Goal: Information Seeking & Learning: Find specific fact

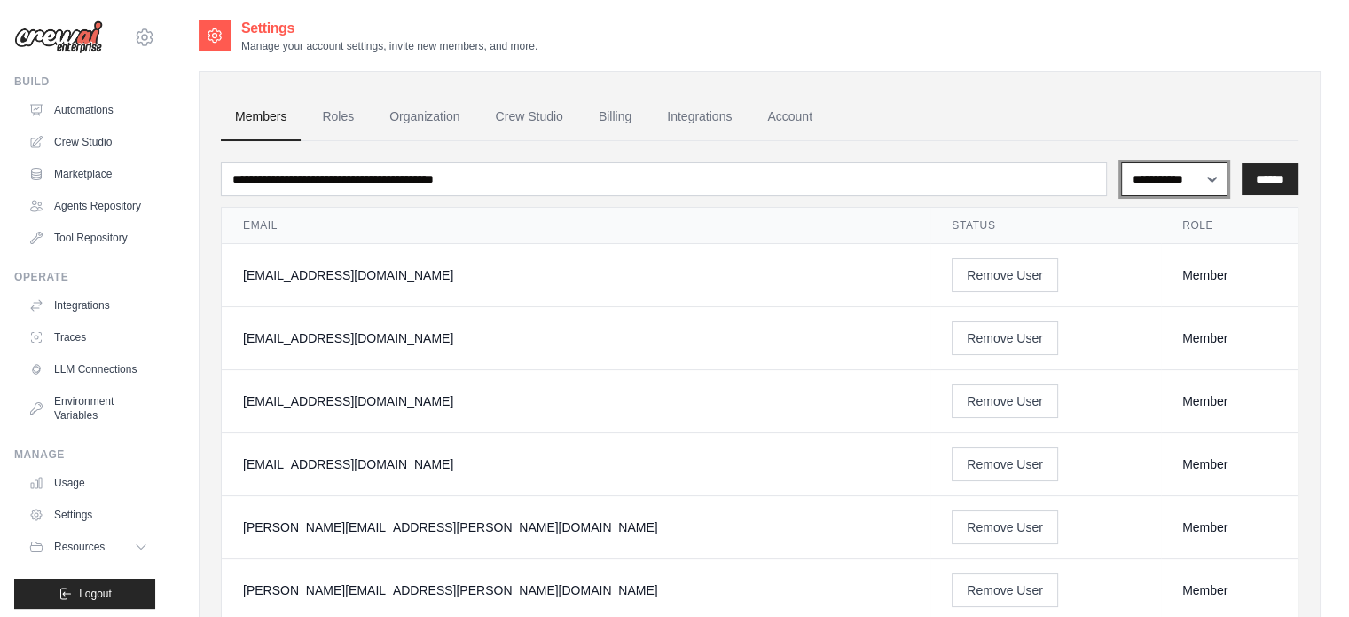
click at [1180, 187] on select "**********" at bounding box center [1174, 179] width 106 height 34
click at [351, 120] on link "Roles" at bounding box center [338, 117] width 60 height 48
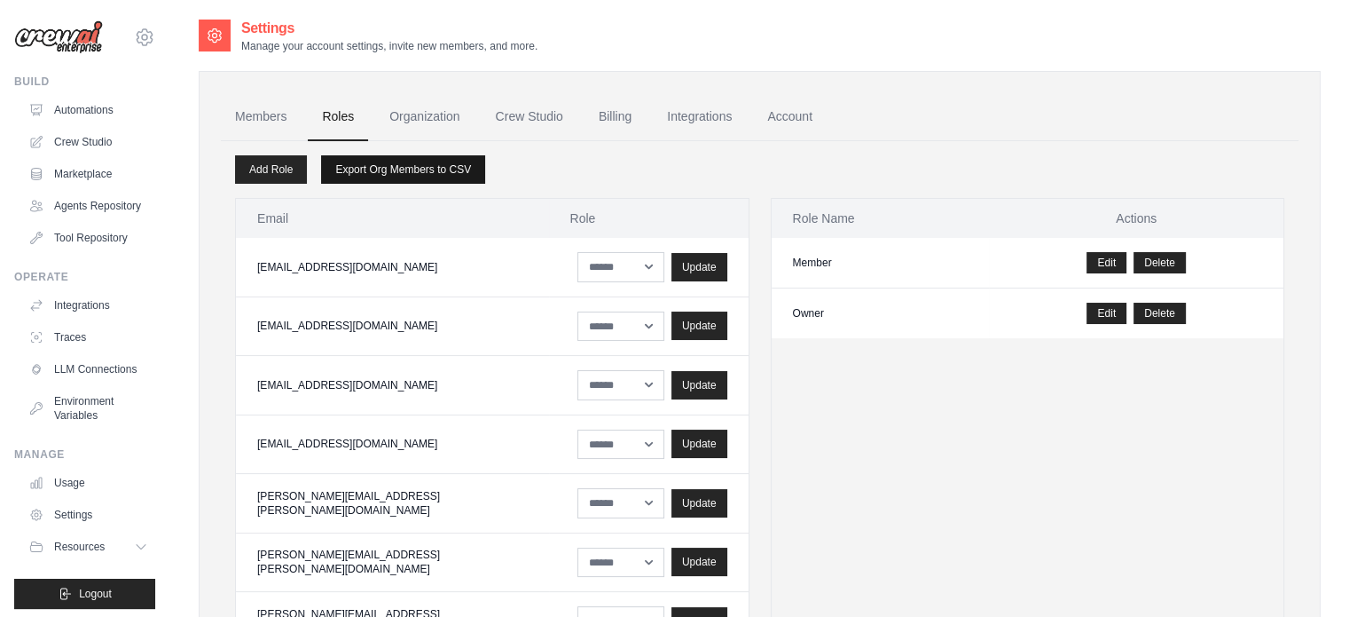
click at [414, 169] on link "Export Org Members to CSV" at bounding box center [403, 169] width 164 height 28
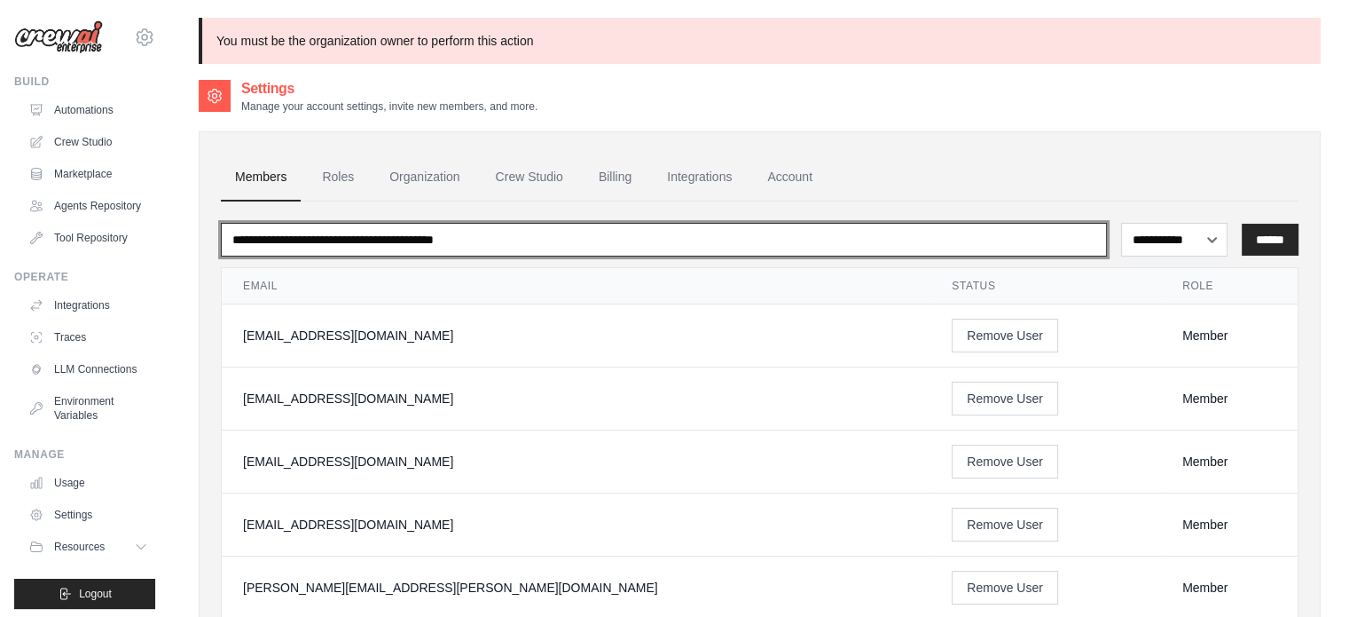
click at [365, 240] on input "email" at bounding box center [664, 240] width 886 height 34
type input "*****"
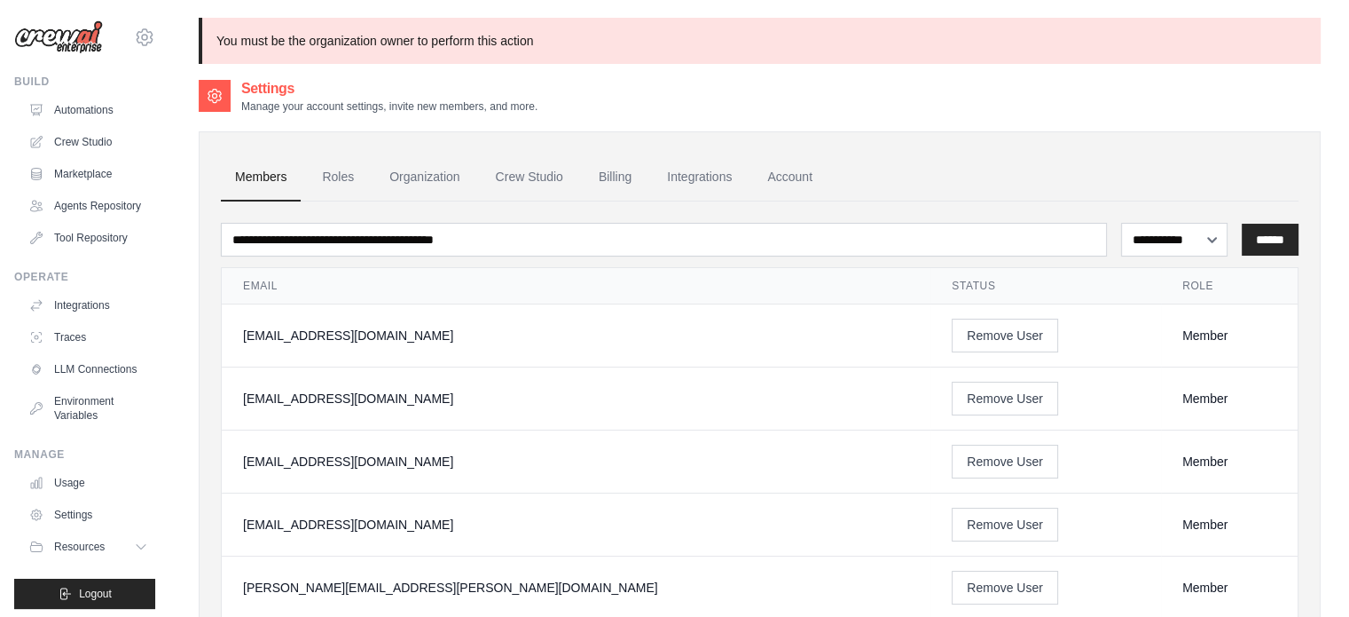
click at [1169, 88] on div "Settings Manage your account settings, invite new members, and more." at bounding box center [760, 95] width 1122 height 35
click at [329, 181] on link "Roles" at bounding box center [338, 177] width 60 height 48
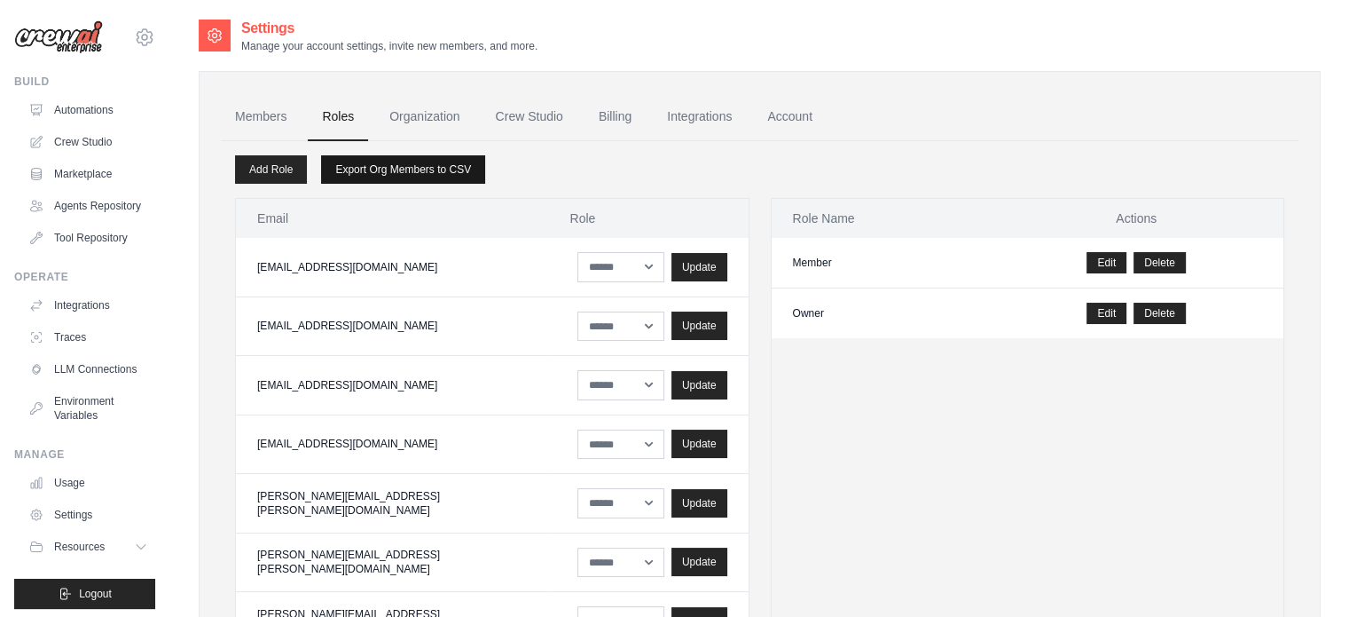
click at [387, 172] on link "Export Org Members to CSV" at bounding box center [403, 169] width 164 height 28
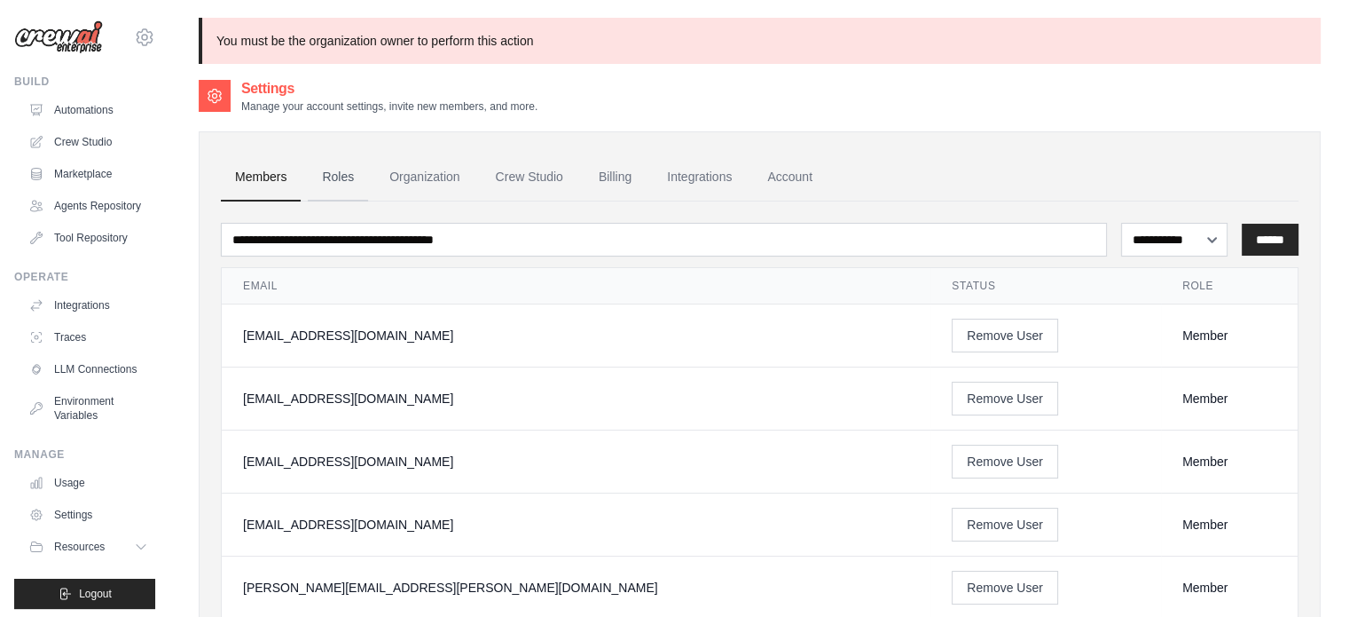
click at [354, 180] on link "Roles" at bounding box center [338, 177] width 60 height 48
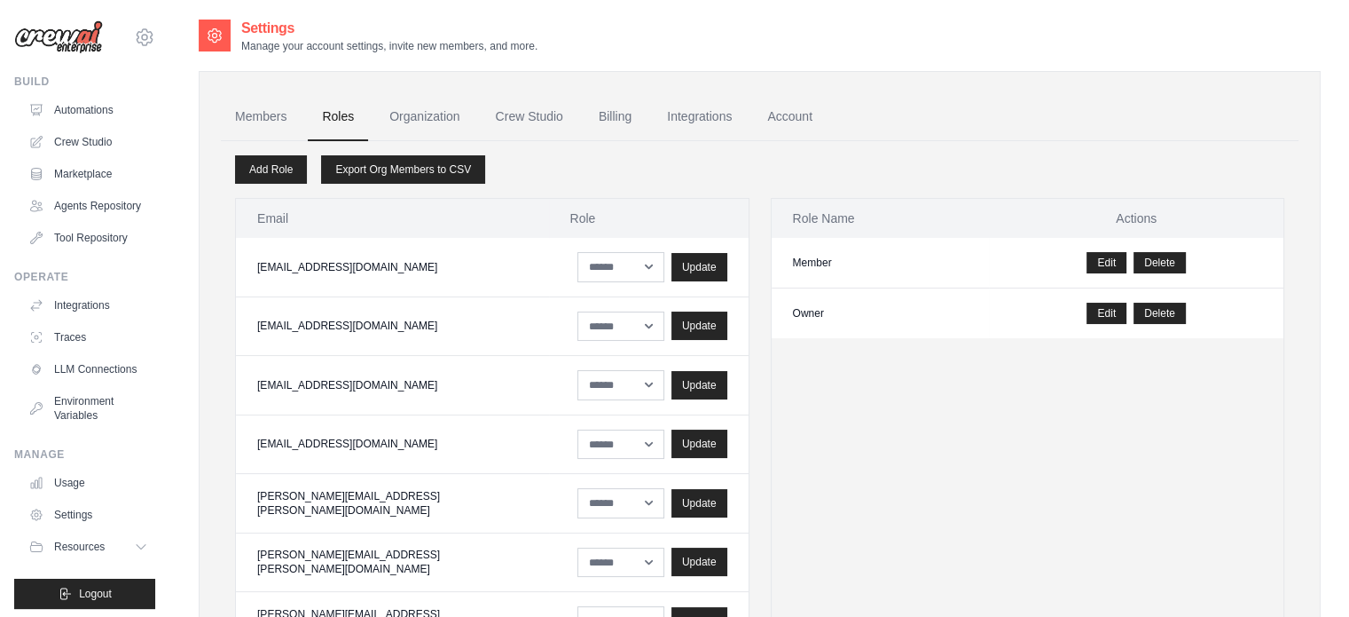
click at [337, 177] on link "Export Org Members to CSV" at bounding box center [403, 169] width 164 height 28
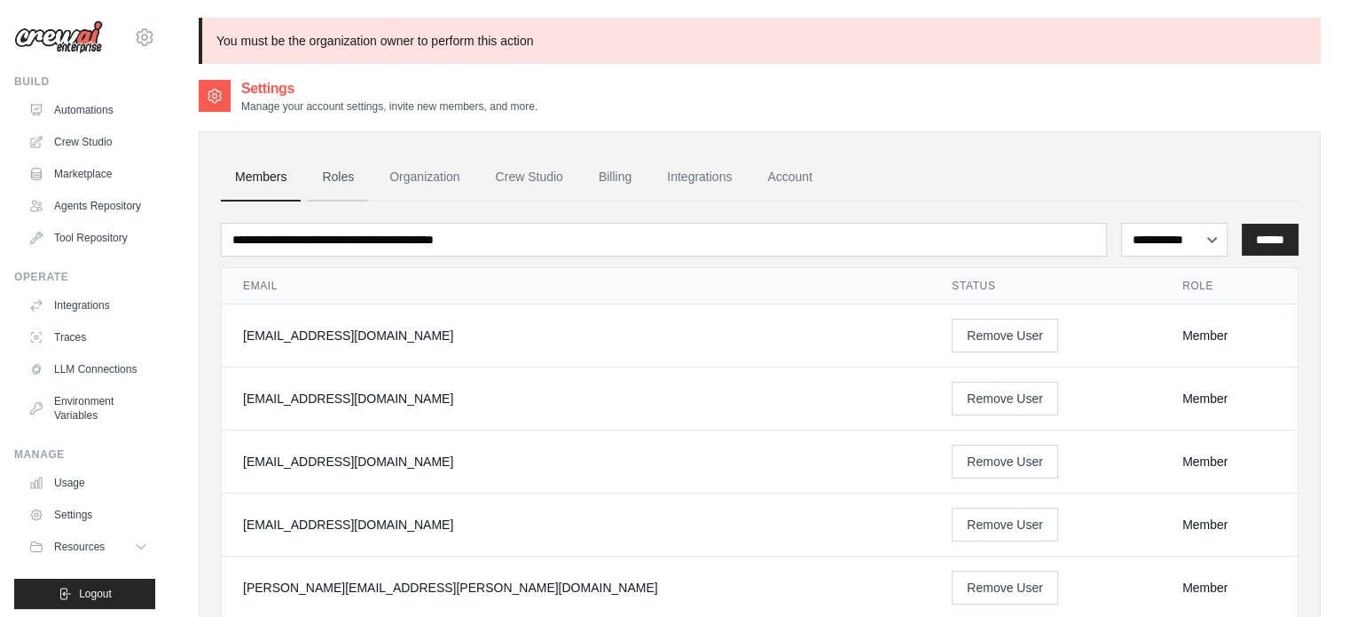
click at [336, 166] on link "Roles" at bounding box center [338, 177] width 60 height 48
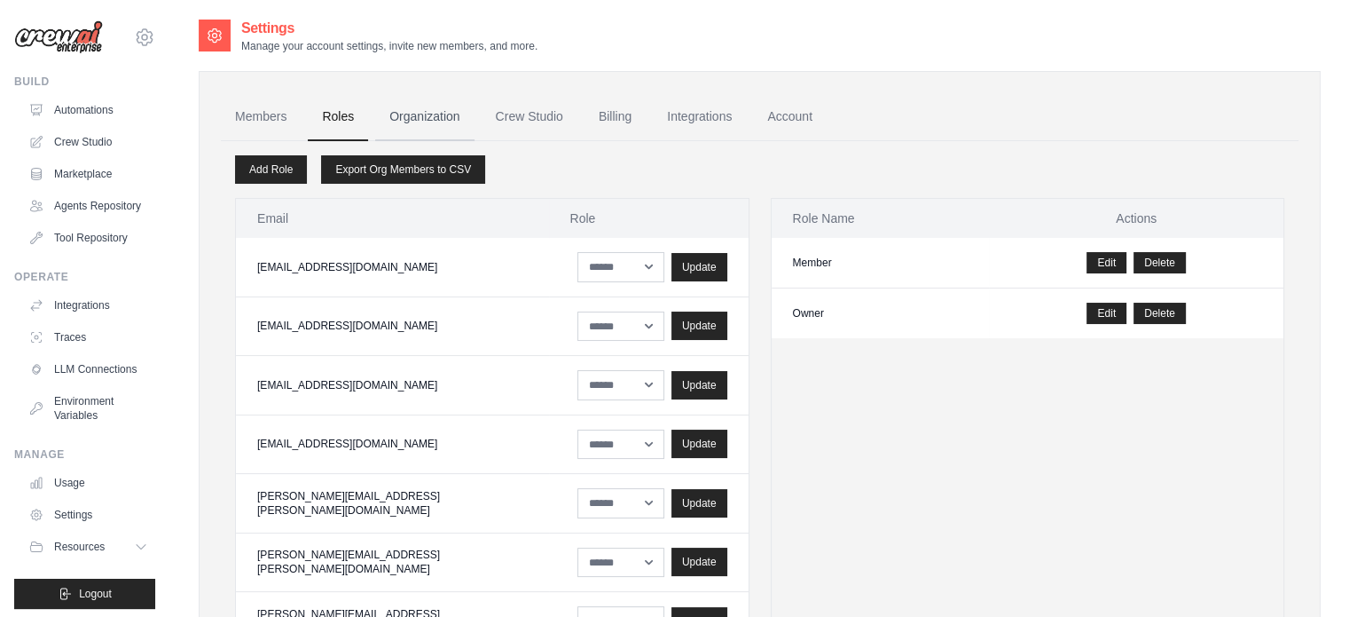
click at [411, 109] on link "Organization" at bounding box center [424, 117] width 98 height 48
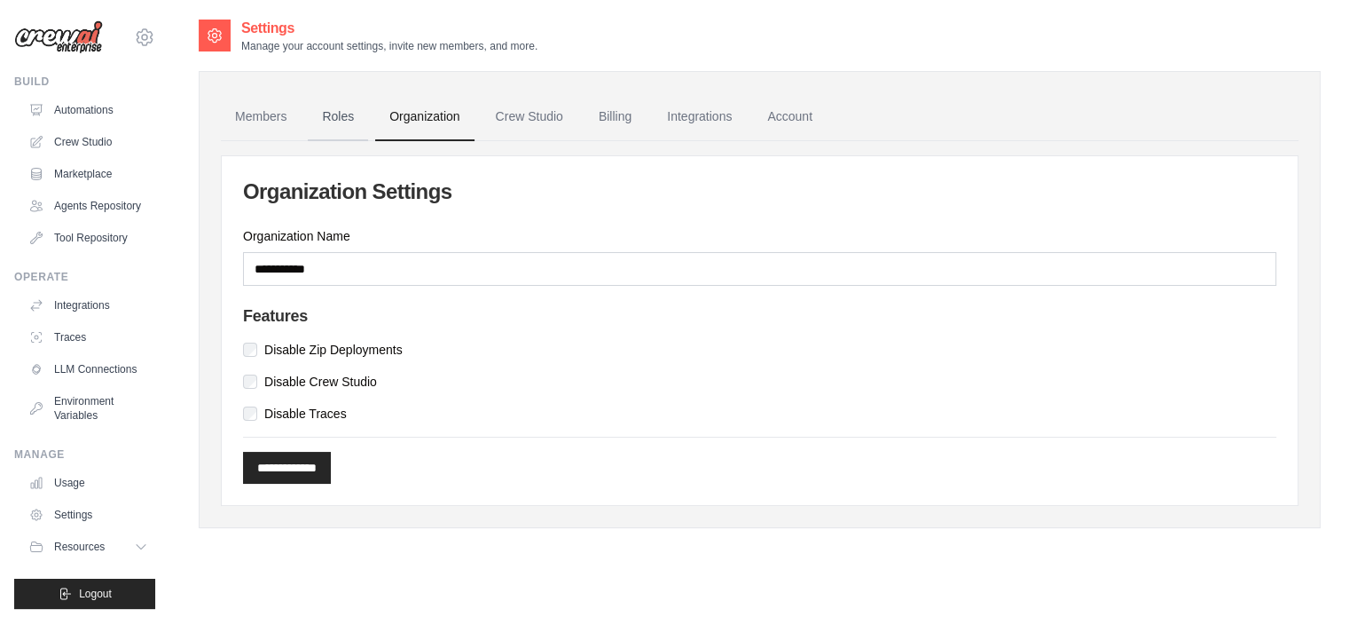
click at [337, 122] on link "Roles" at bounding box center [338, 117] width 60 height 48
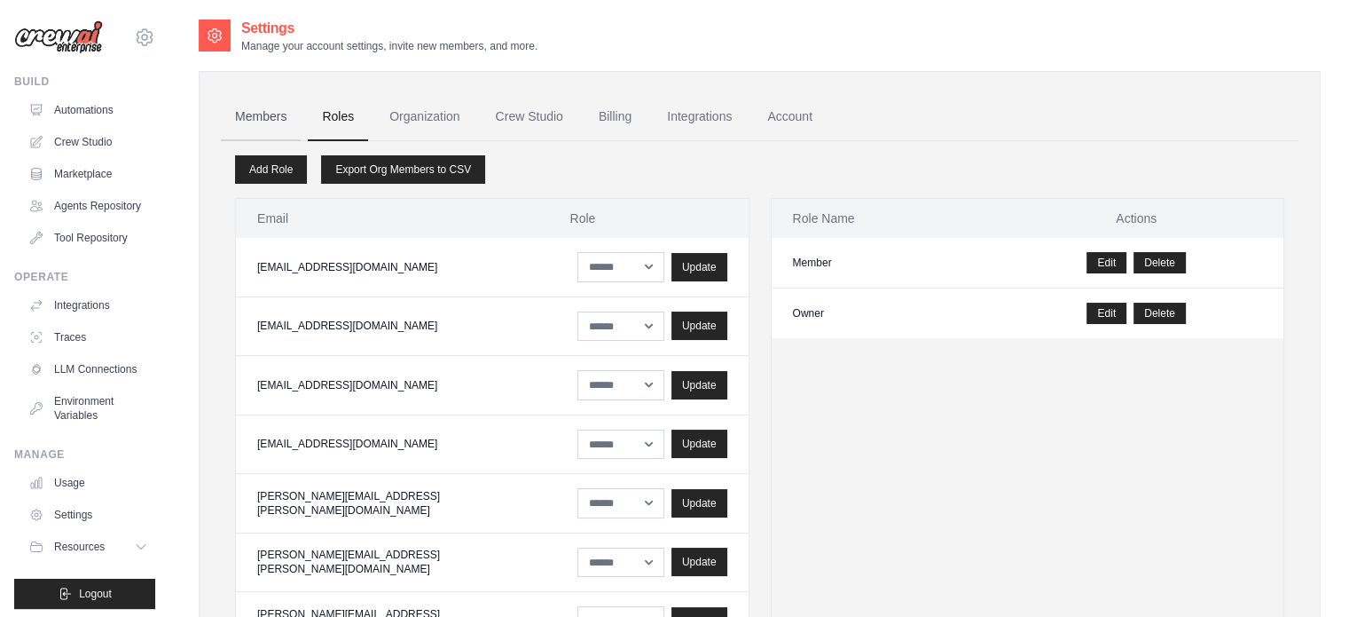
click at [259, 110] on link "Members" at bounding box center [261, 117] width 80 height 48
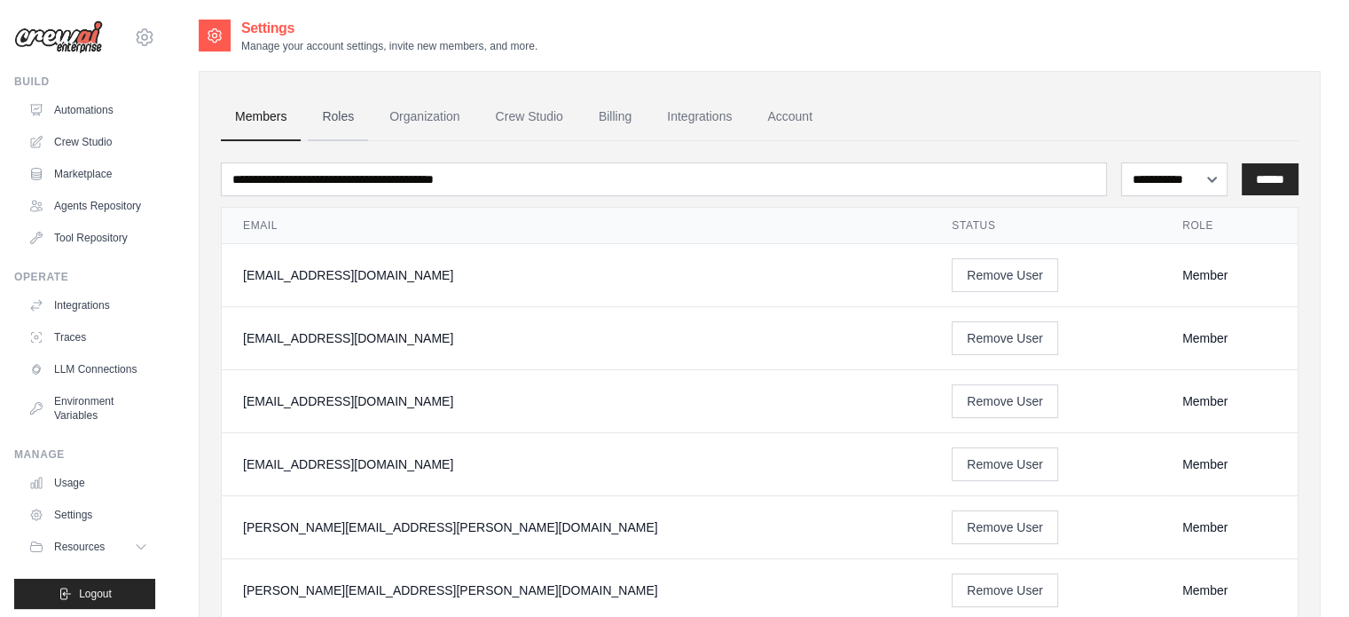
click at [344, 116] on link "Roles" at bounding box center [338, 117] width 60 height 48
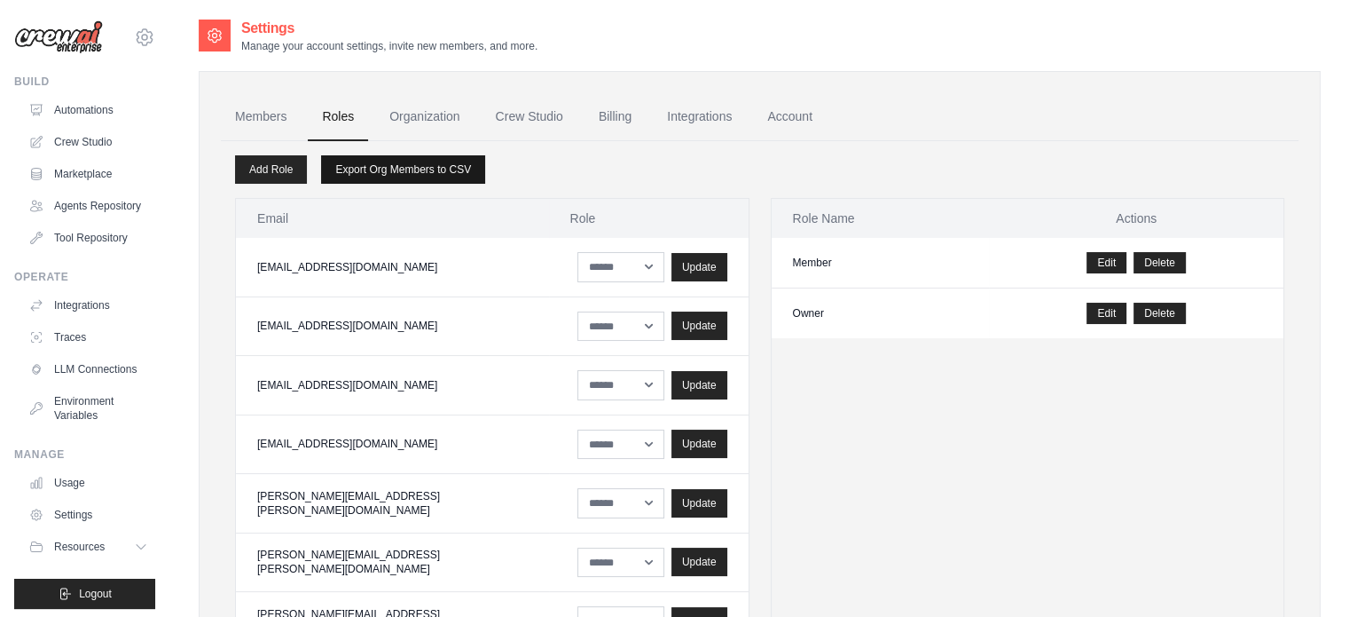
click at [403, 167] on link "Export Org Members to CSV" at bounding box center [403, 169] width 164 height 28
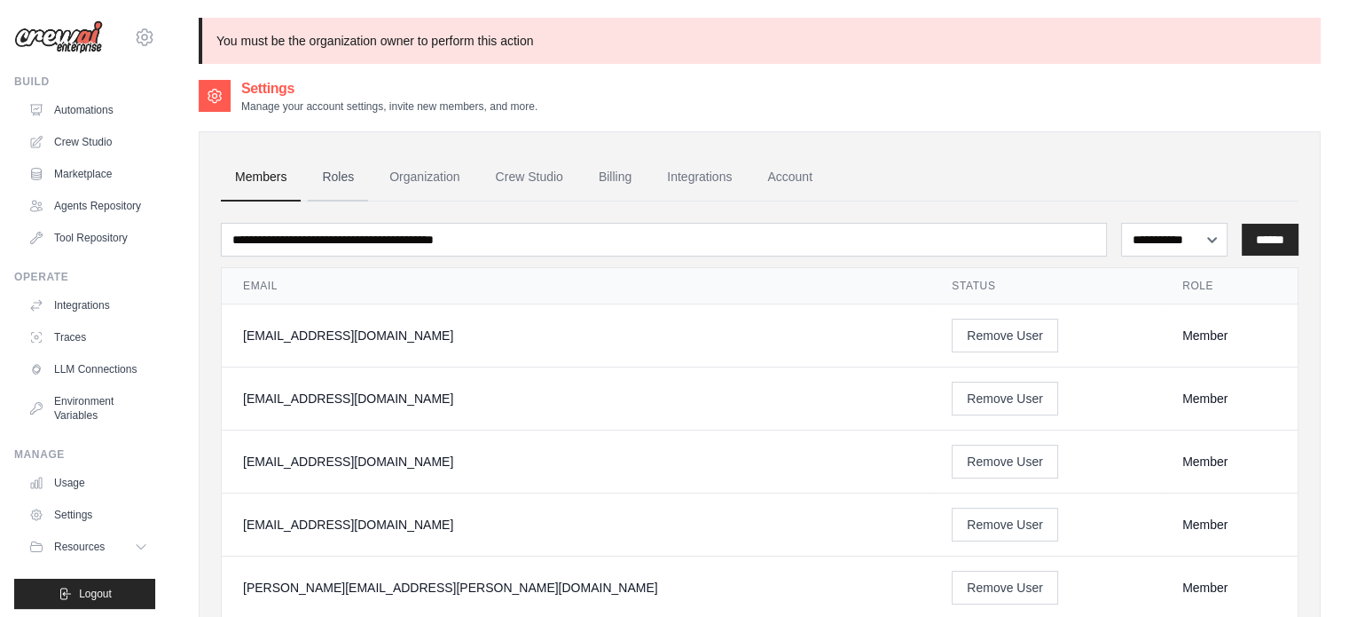
click at [336, 177] on link "Roles" at bounding box center [338, 177] width 60 height 48
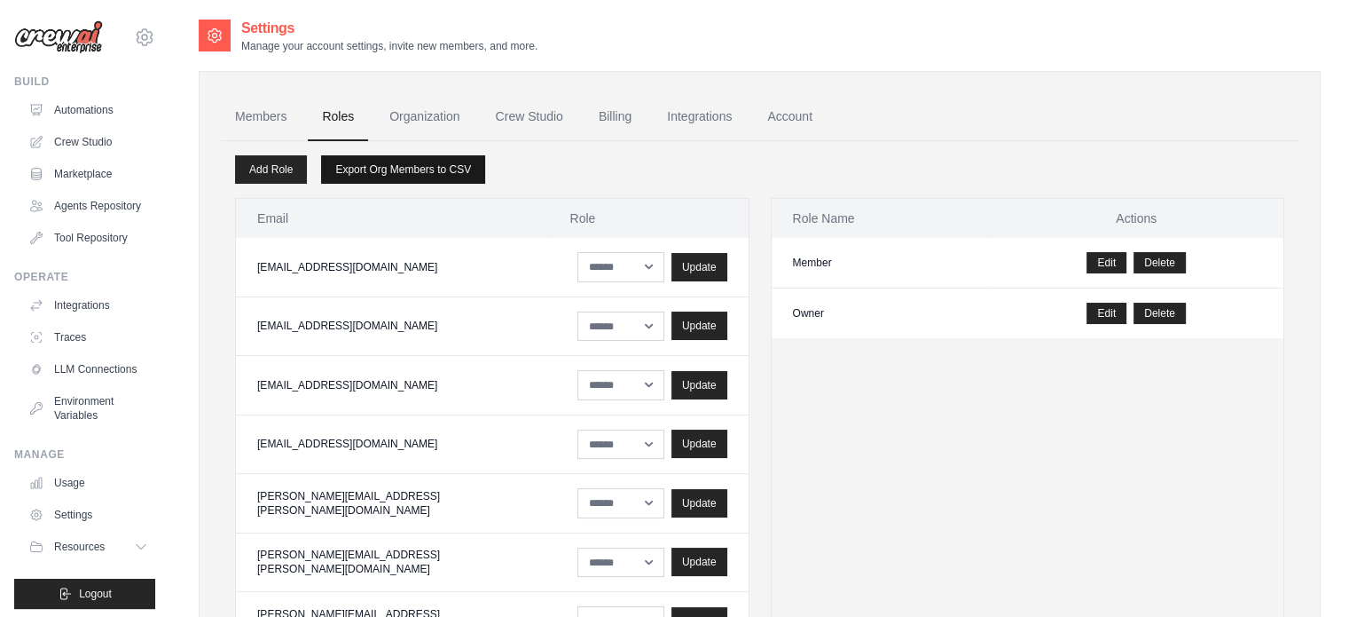
click at [392, 166] on link "Export Org Members to CSV" at bounding box center [403, 169] width 164 height 28
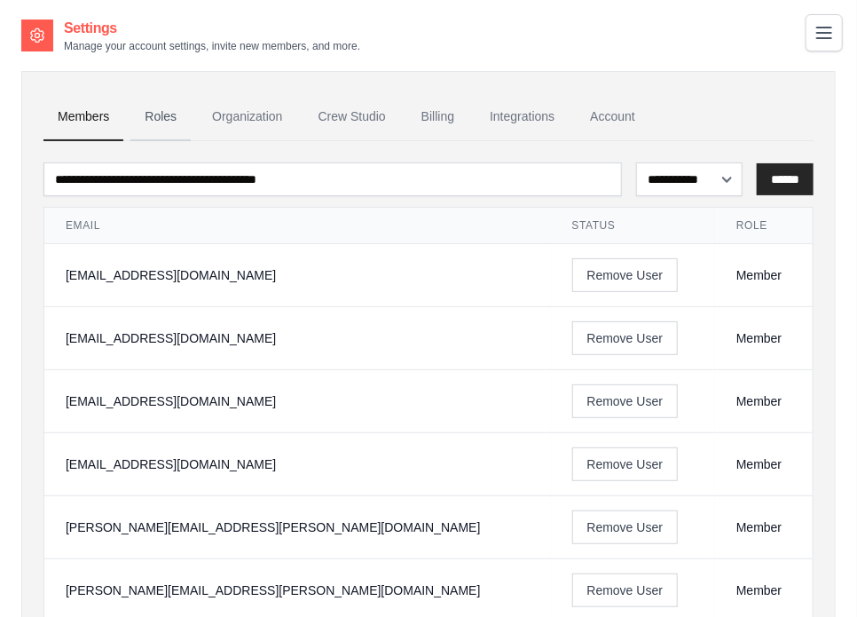
click at [161, 116] on link "Roles" at bounding box center [160, 117] width 60 height 48
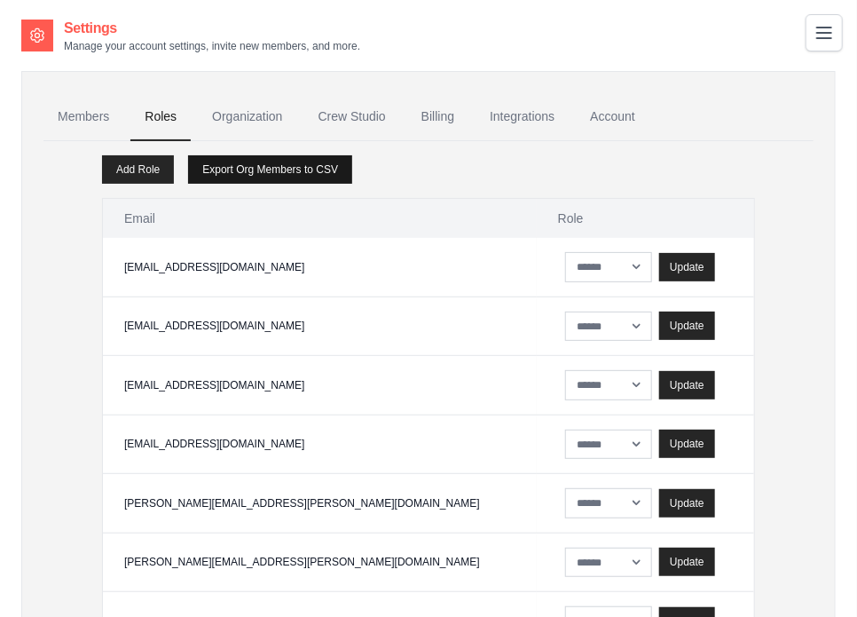
click at [235, 178] on link "Export Org Members to CSV" at bounding box center [270, 169] width 164 height 28
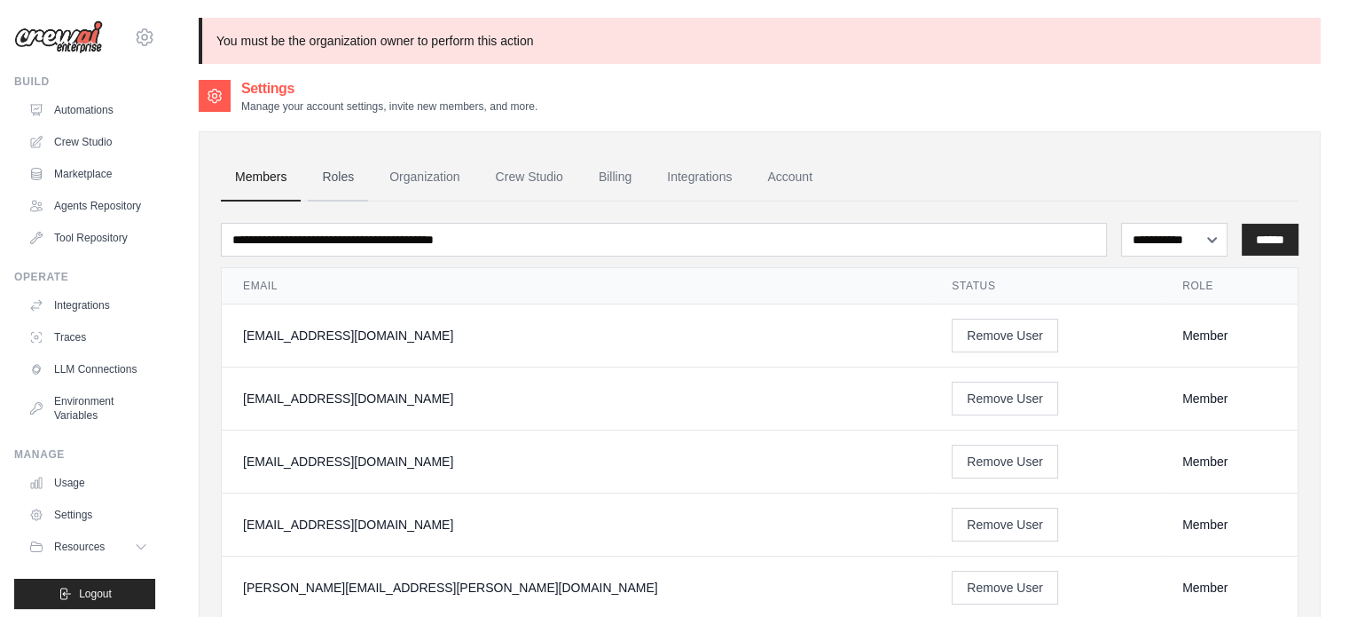
click at [344, 166] on link "Roles" at bounding box center [338, 177] width 60 height 48
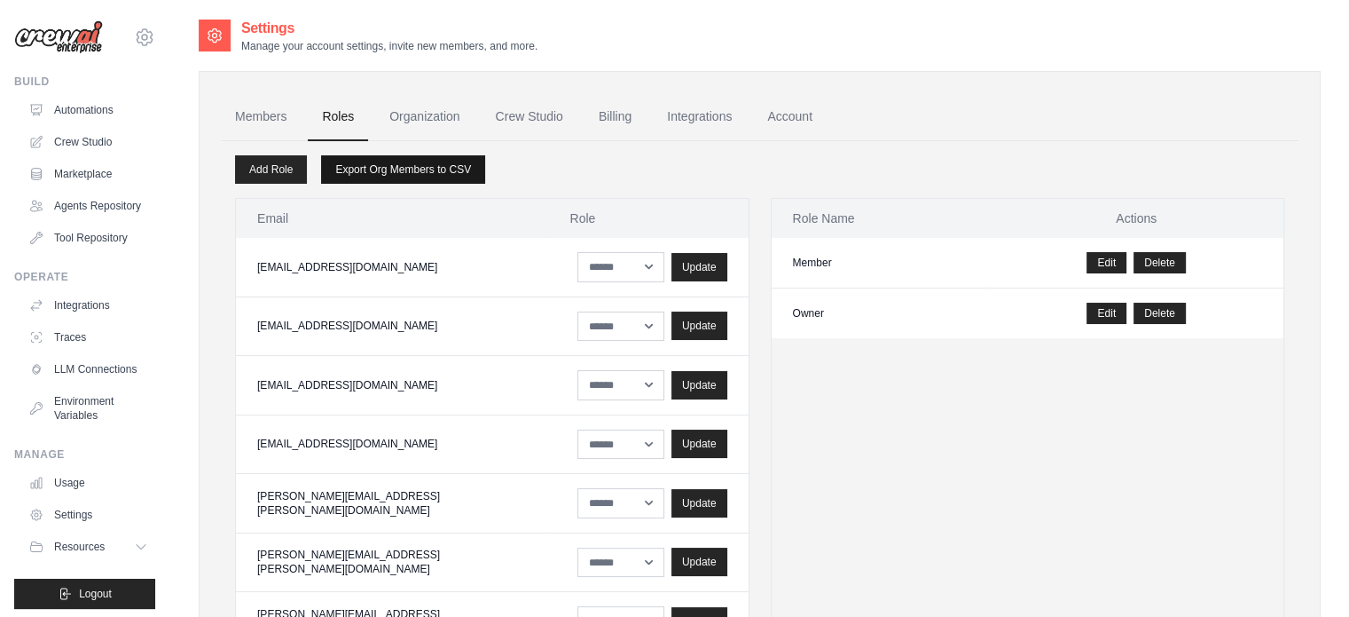
click at [412, 166] on link "Export Org Members to CSV" at bounding box center [403, 169] width 164 height 28
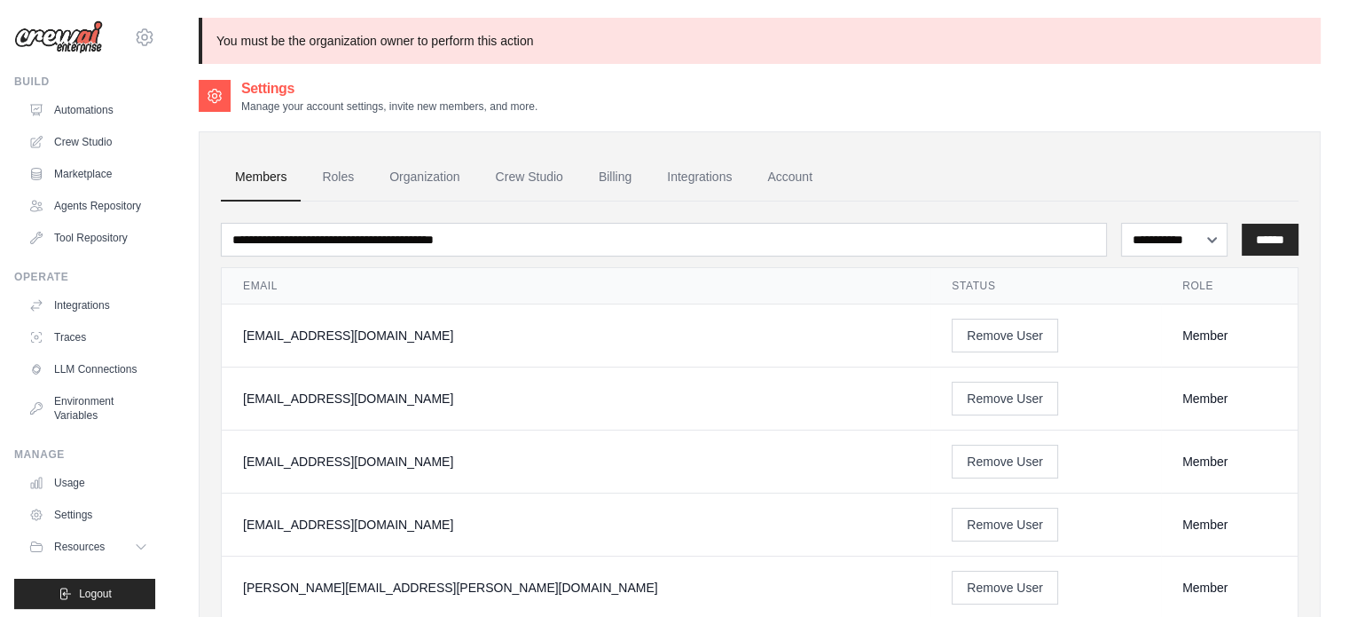
scroll to position [89, 0]
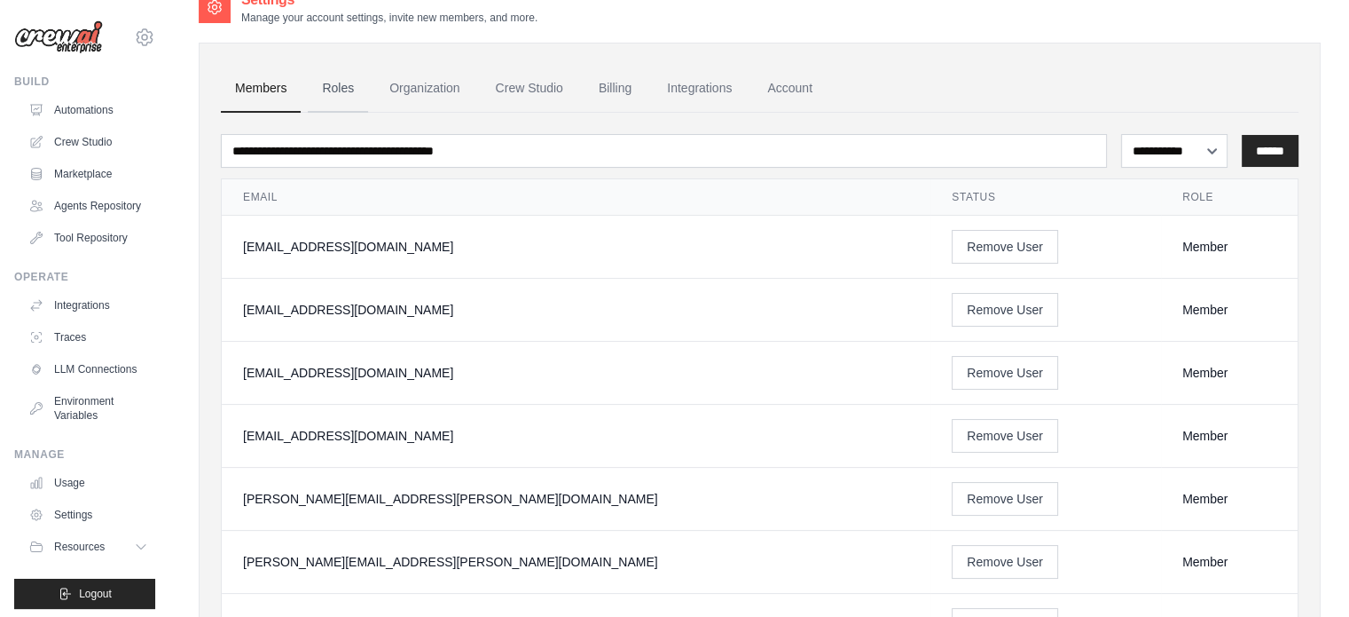
click at [314, 86] on link "Roles" at bounding box center [338, 89] width 60 height 48
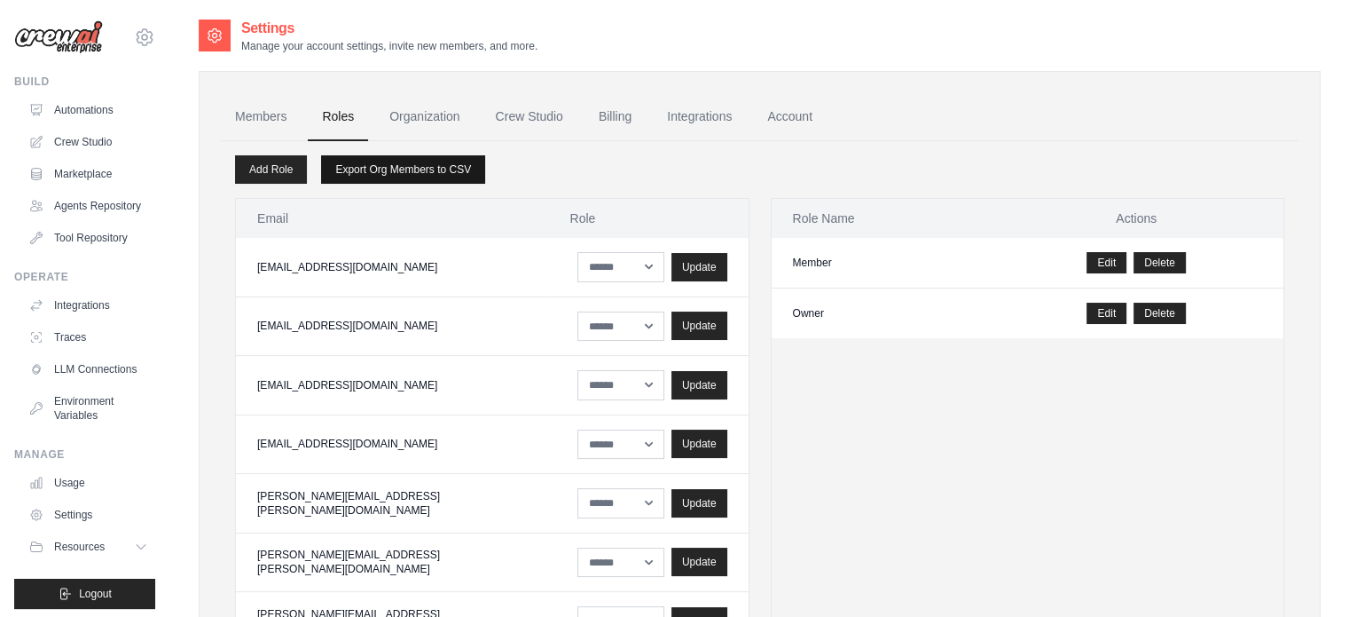
click at [393, 169] on link "Export Org Members to CSV" at bounding box center [403, 169] width 164 height 28
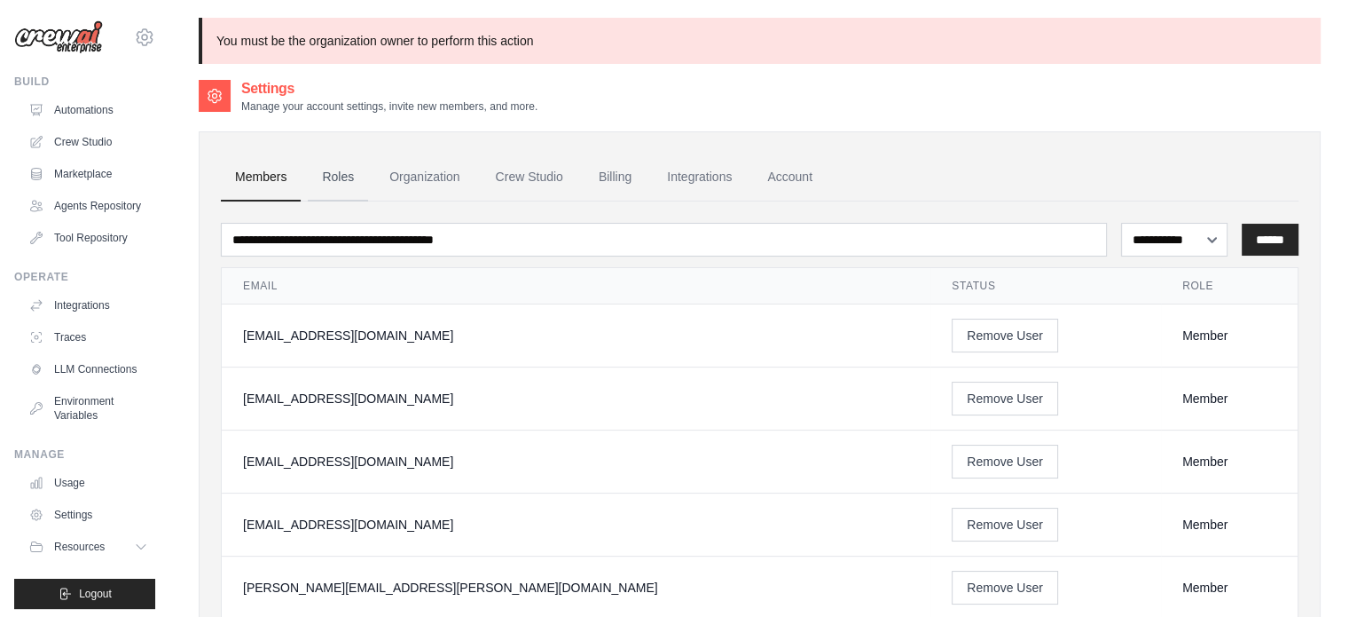
click at [334, 169] on link "Roles" at bounding box center [338, 177] width 60 height 48
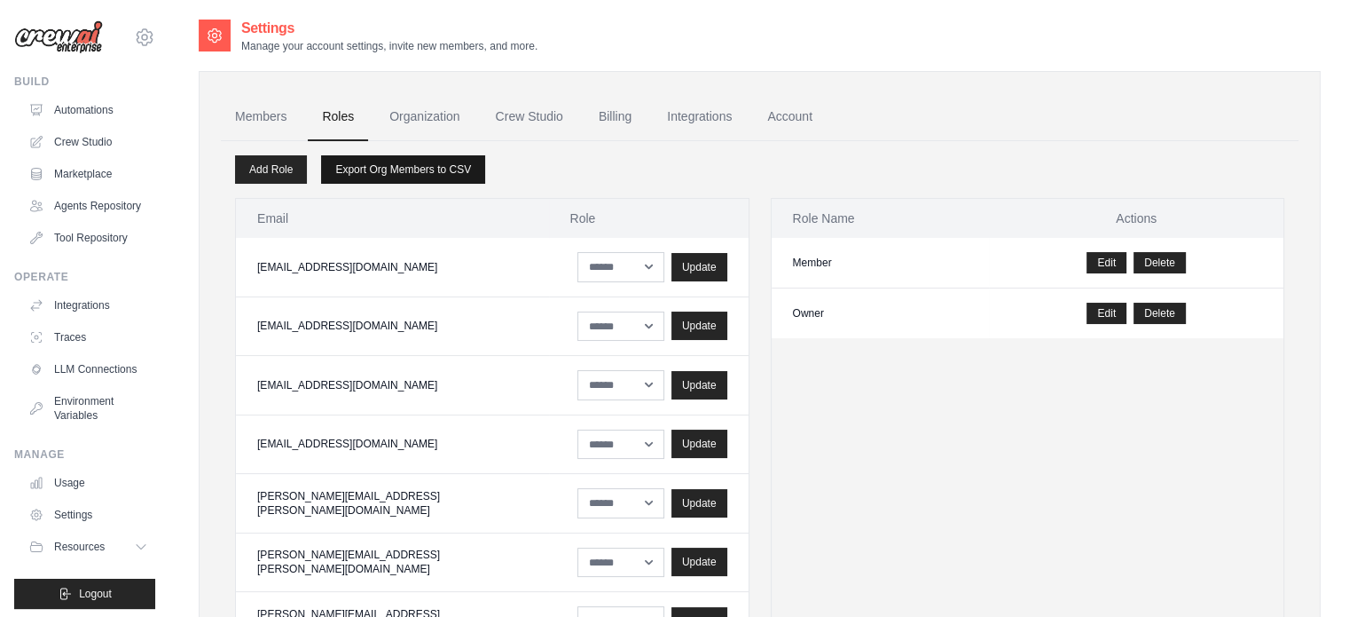
click at [399, 160] on link "Export Org Members to CSV" at bounding box center [403, 169] width 164 height 28
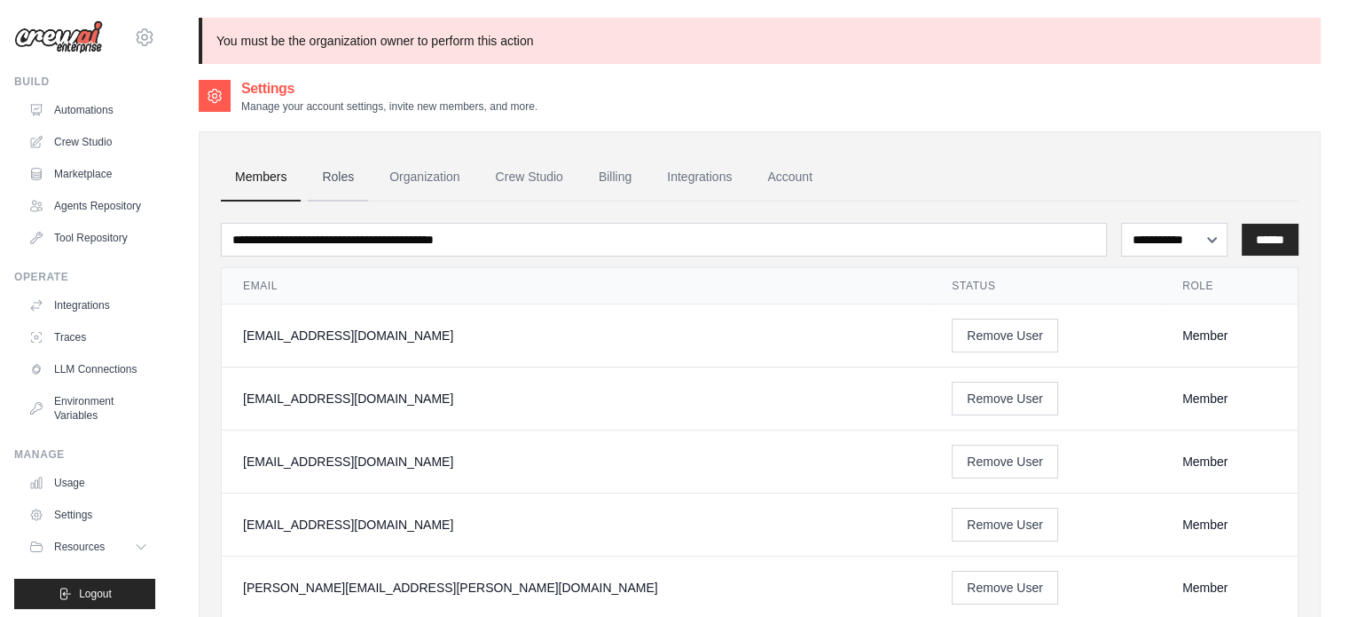
click at [344, 169] on link "Roles" at bounding box center [338, 177] width 60 height 48
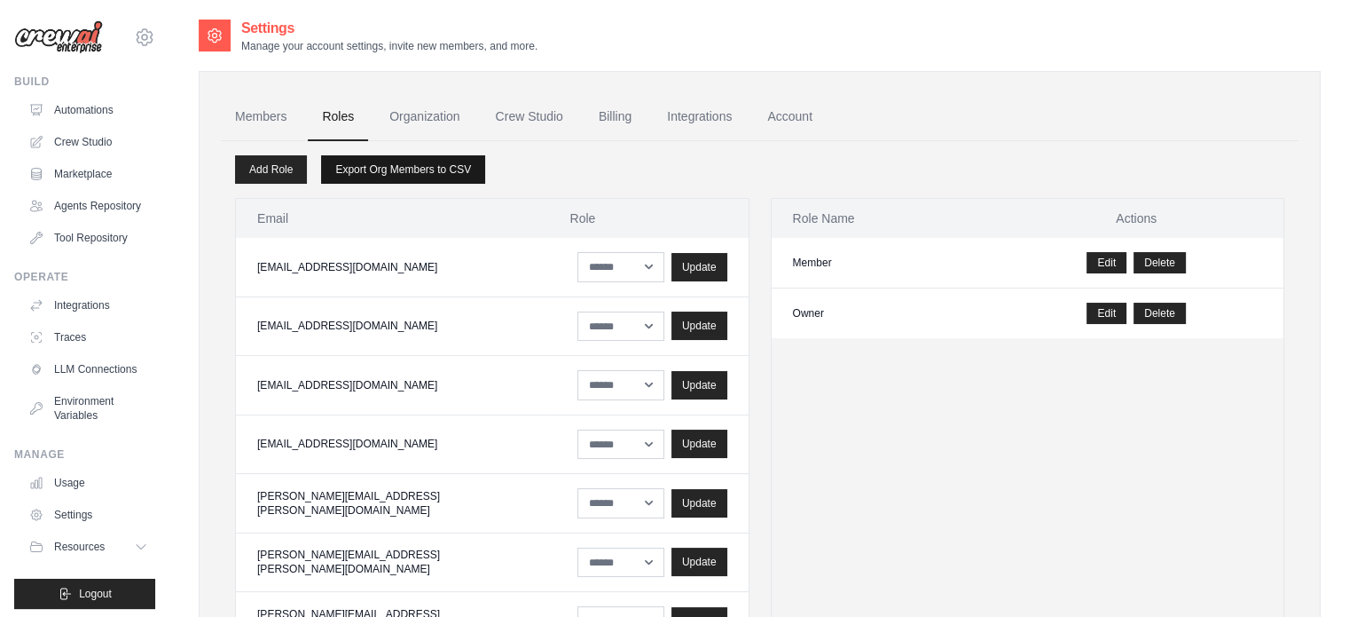
click at [397, 166] on link "Export Org Members to CSV" at bounding box center [403, 169] width 164 height 28
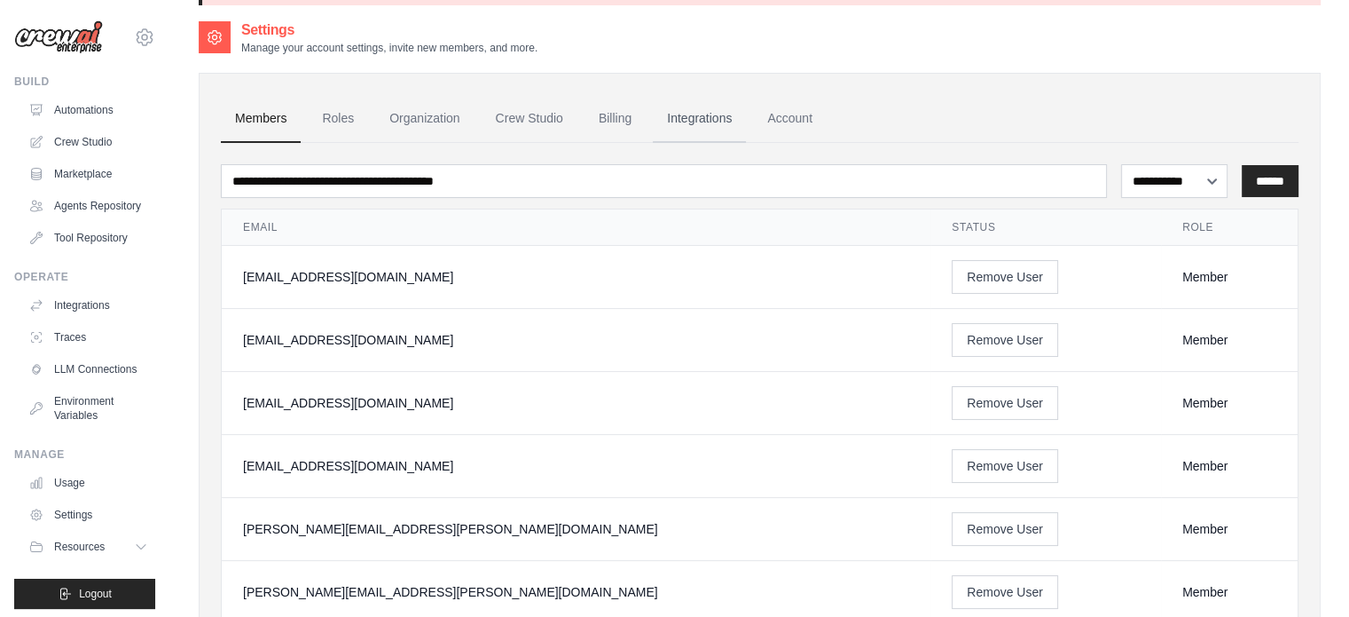
scroll to position [89, 0]
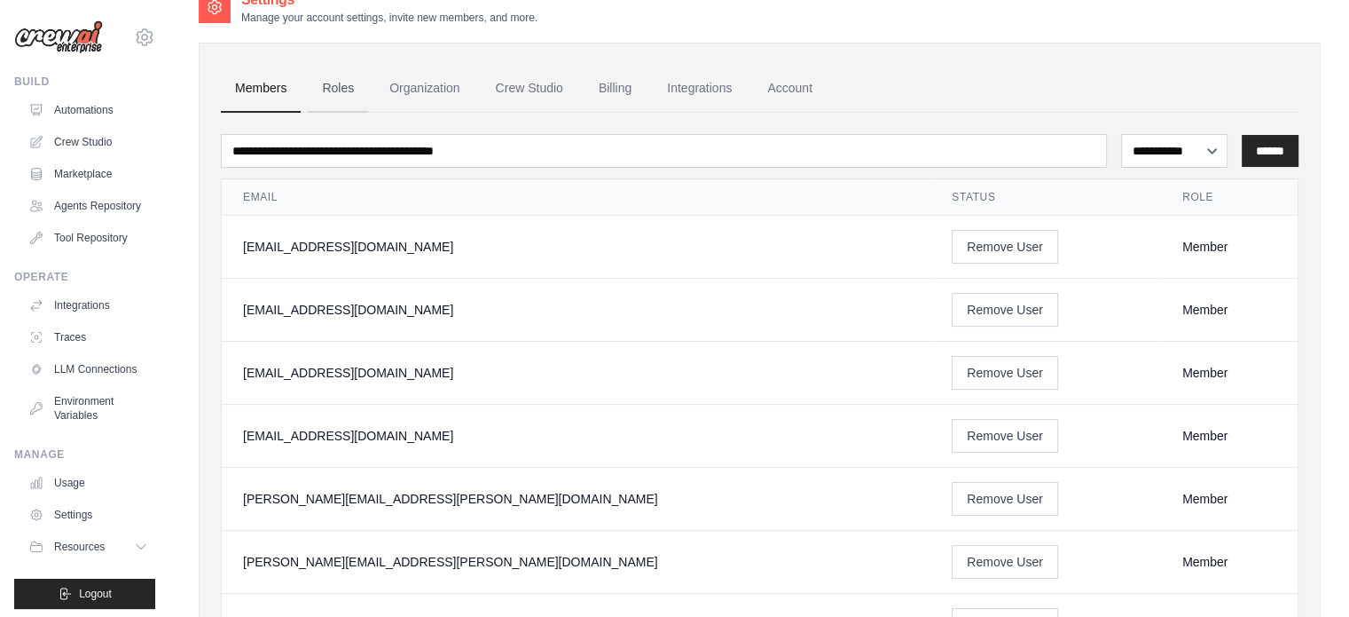
click at [344, 84] on link "Roles" at bounding box center [338, 89] width 60 height 48
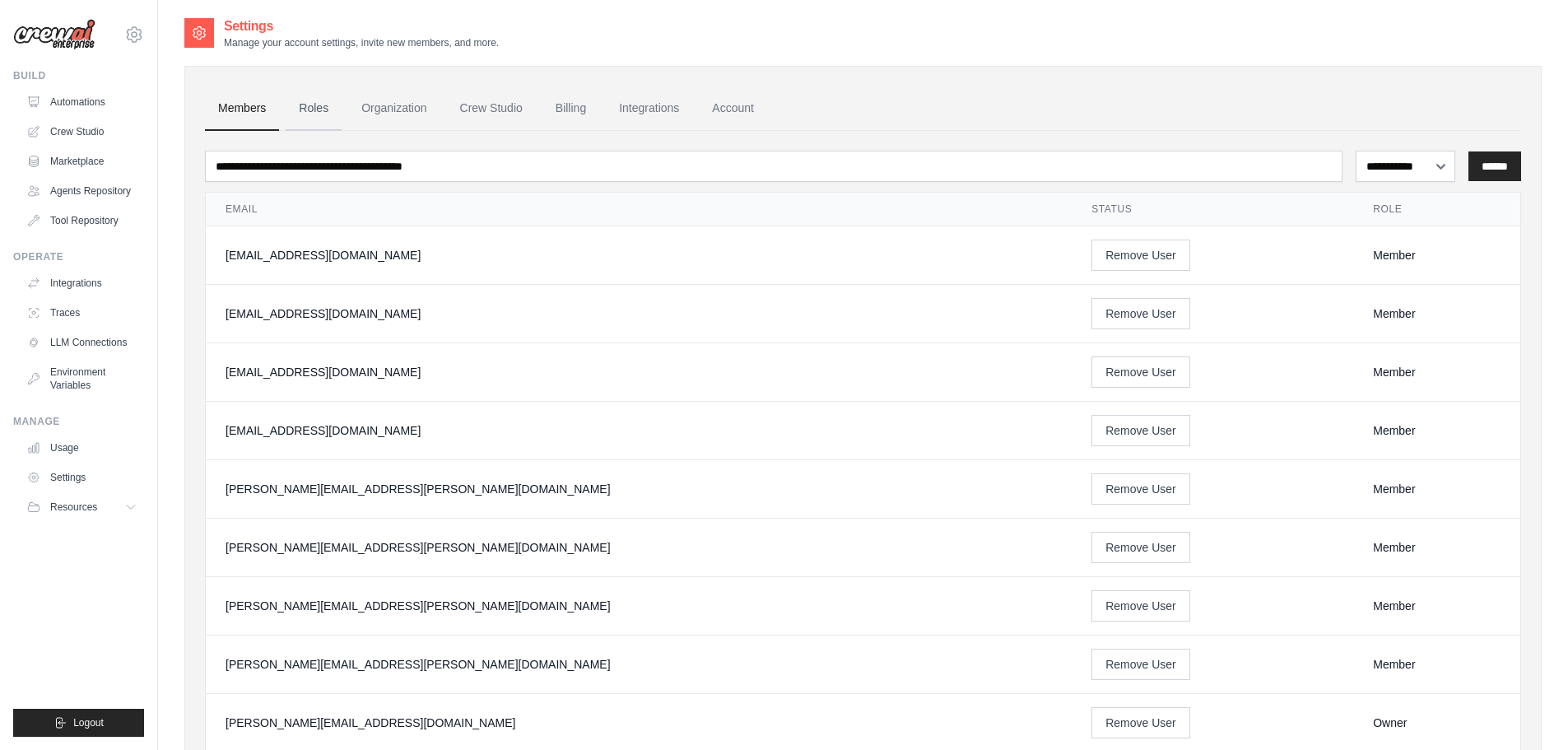
click at [309, 110] on link "Roles" at bounding box center [314, 109] width 56 height 45
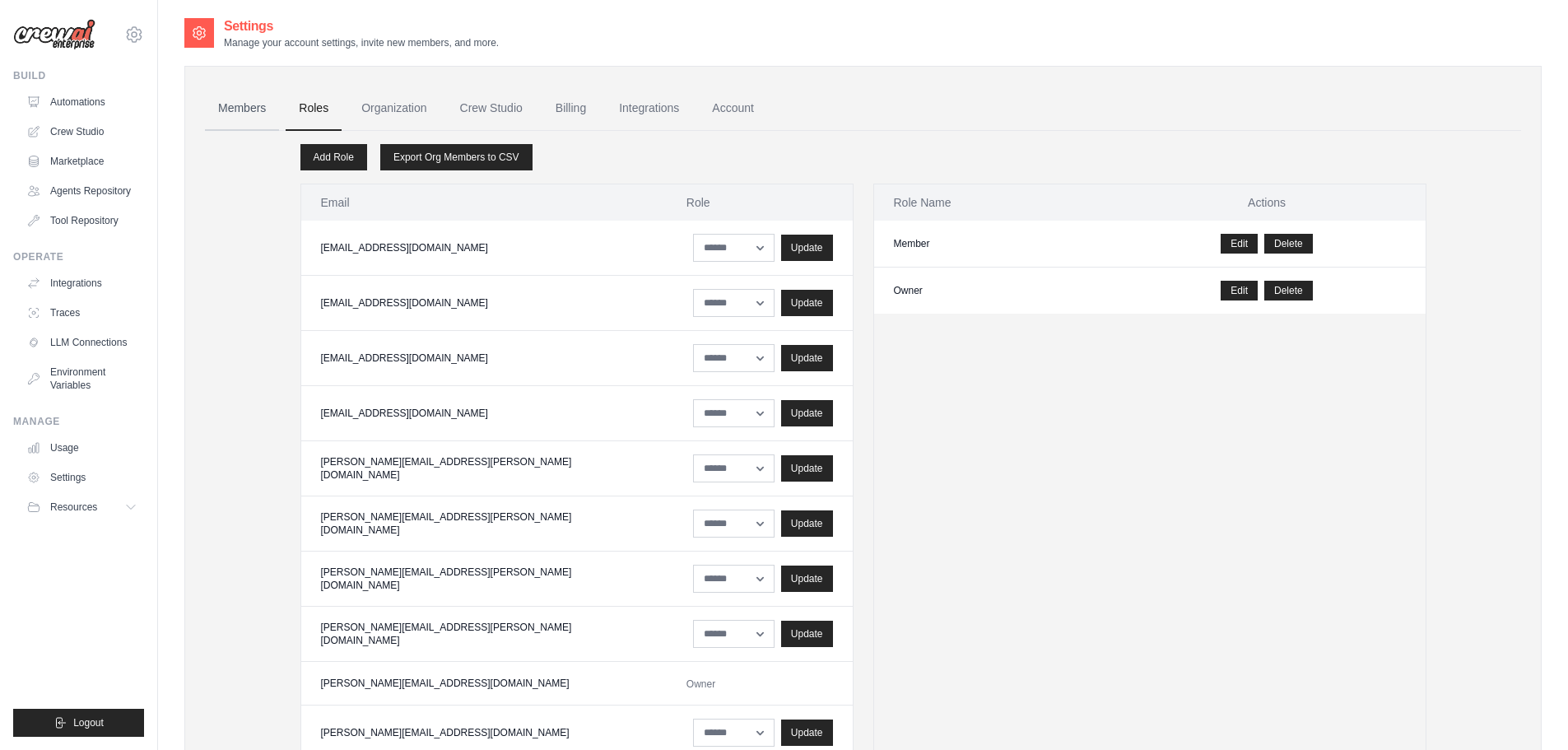
click at [260, 107] on link "Members" at bounding box center [242, 109] width 74 height 45
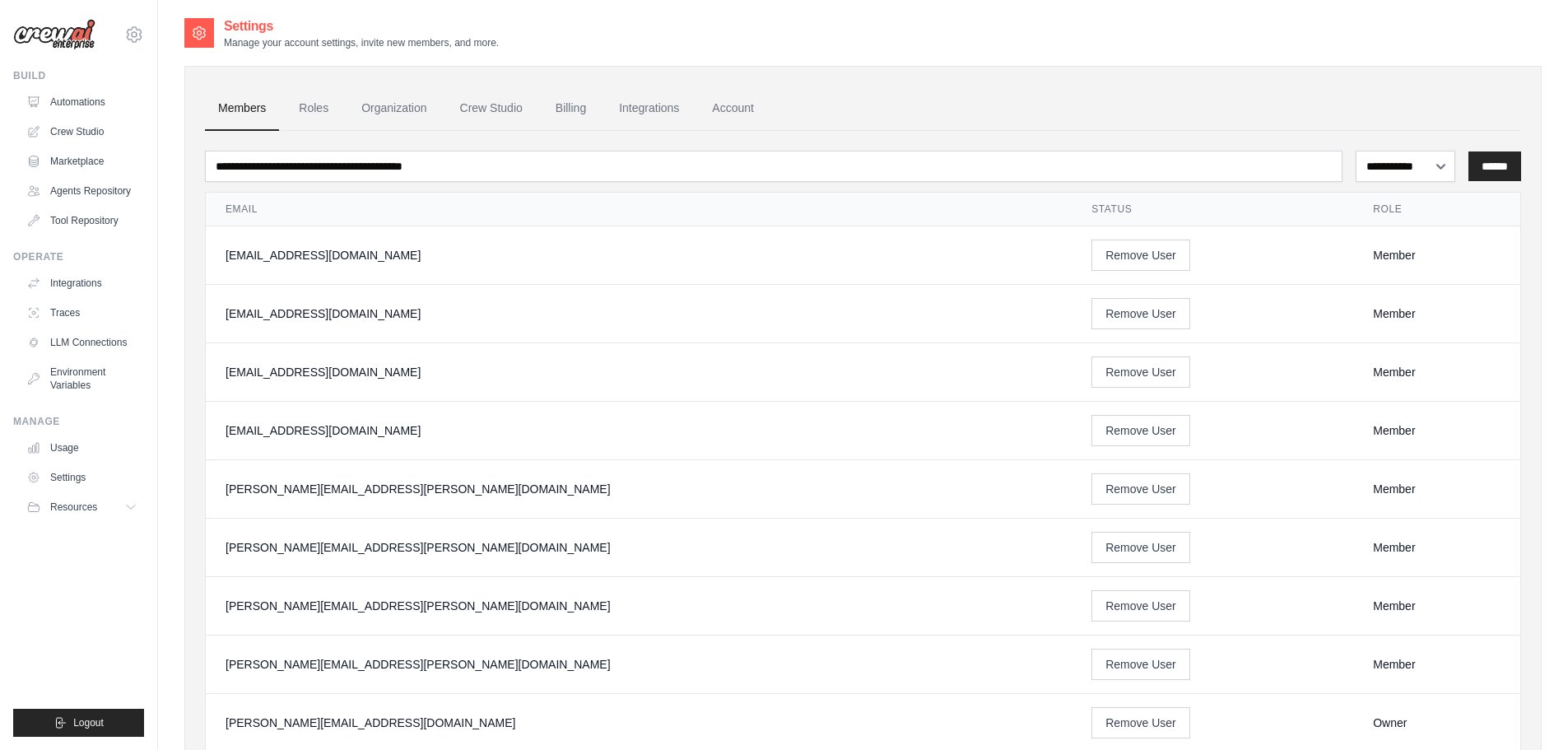
drag, startPoint x: 374, startPoint y: 260, endPoint x: 218, endPoint y: 251, distance: 156.3
click at [218, 251] on td "[EMAIL_ADDRESS][DOMAIN_NAME]" at bounding box center [638, 255] width 866 height 58
copy div "[EMAIL_ADDRESS][DOMAIN_NAME]"
drag, startPoint x: 1371, startPoint y: 259, endPoint x: 1313, endPoint y: 252, distance: 58.4
click at [1353, 252] on td "Member" at bounding box center [1436, 255] width 167 height 58
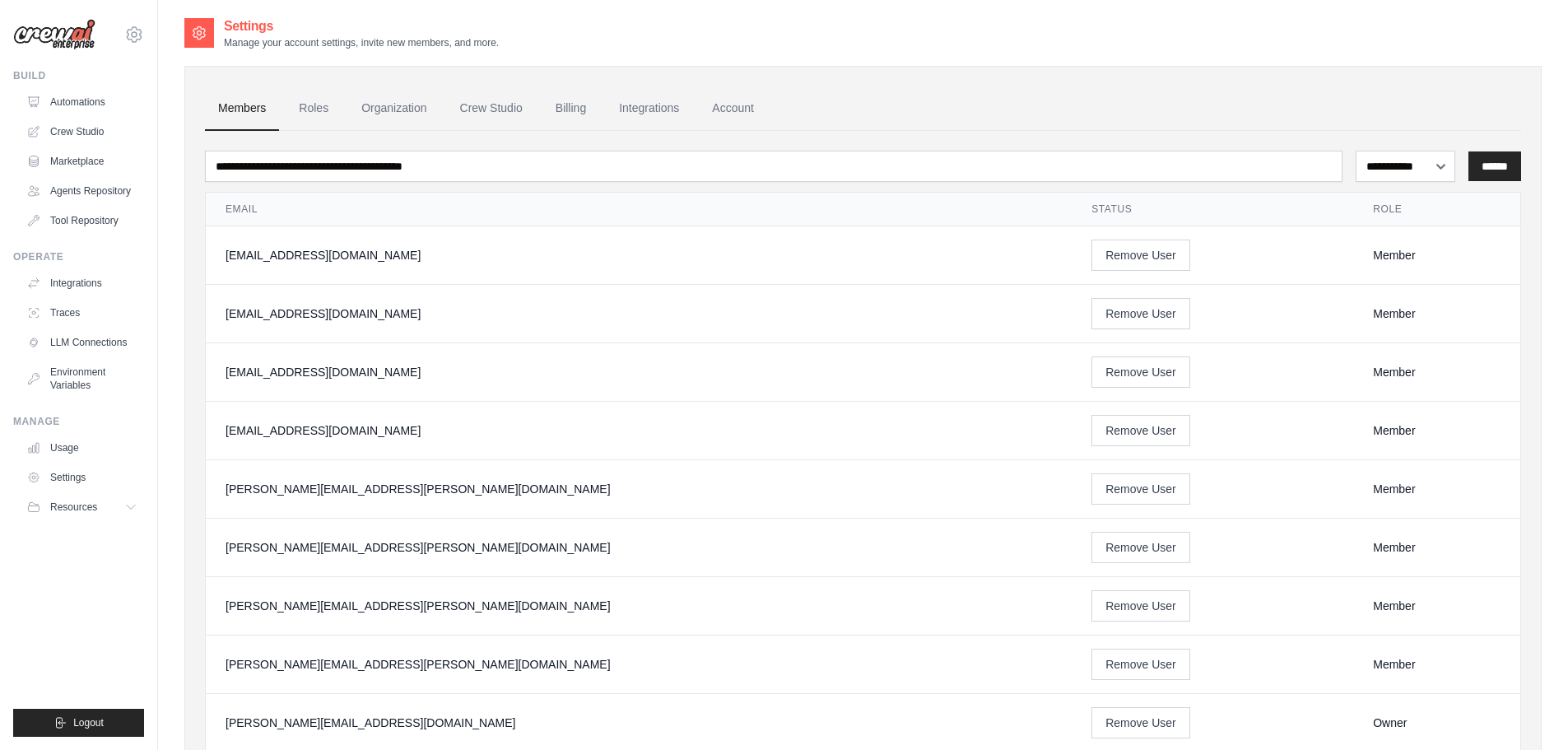
copy div "Member"
drag, startPoint x: 379, startPoint y: 314, endPoint x: 225, endPoint y: 303, distance: 154.4
click at [225, 303] on td "[EMAIL_ADDRESS][DOMAIN_NAME]" at bounding box center [638, 314] width 866 height 58
copy div "[EMAIL_ADDRESS][DOMAIN_NAME]"
drag, startPoint x: 376, startPoint y: 381, endPoint x: 393, endPoint y: 381, distance: 17.0
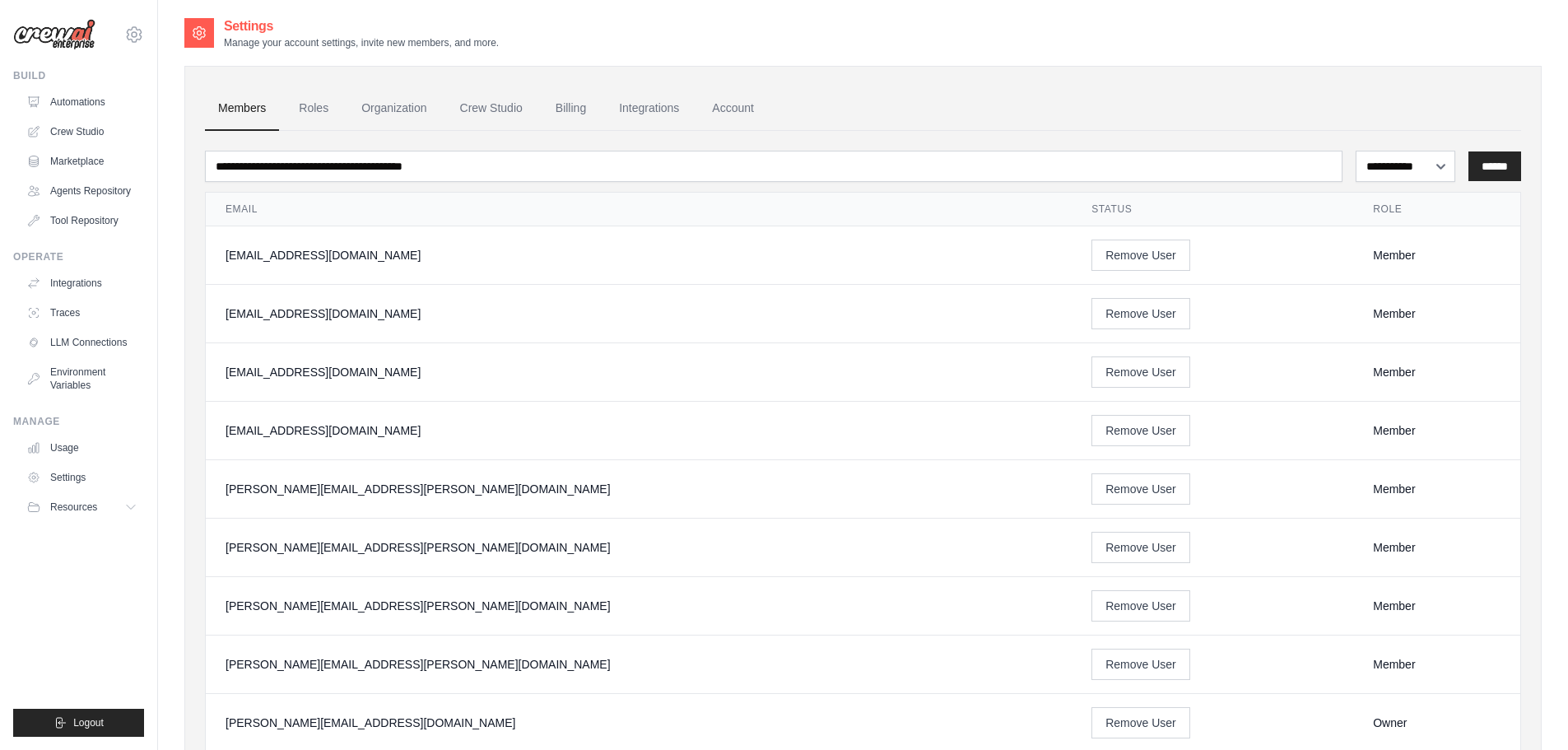
click at [229, 387] on td "[EMAIL_ADDRESS][DOMAIN_NAME]" at bounding box center [638, 372] width 866 height 58
copy div "9821169@ambev.com.br"
click at [387, 370] on div "[EMAIL_ADDRESS][DOMAIN_NAME]" at bounding box center [638, 372] width 827 height 17
drag, startPoint x: 376, startPoint y: 370, endPoint x: 212, endPoint y: 376, distance: 164.1
click at [212, 376] on td "[EMAIL_ADDRESS][DOMAIN_NAME]" at bounding box center [638, 372] width 866 height 58
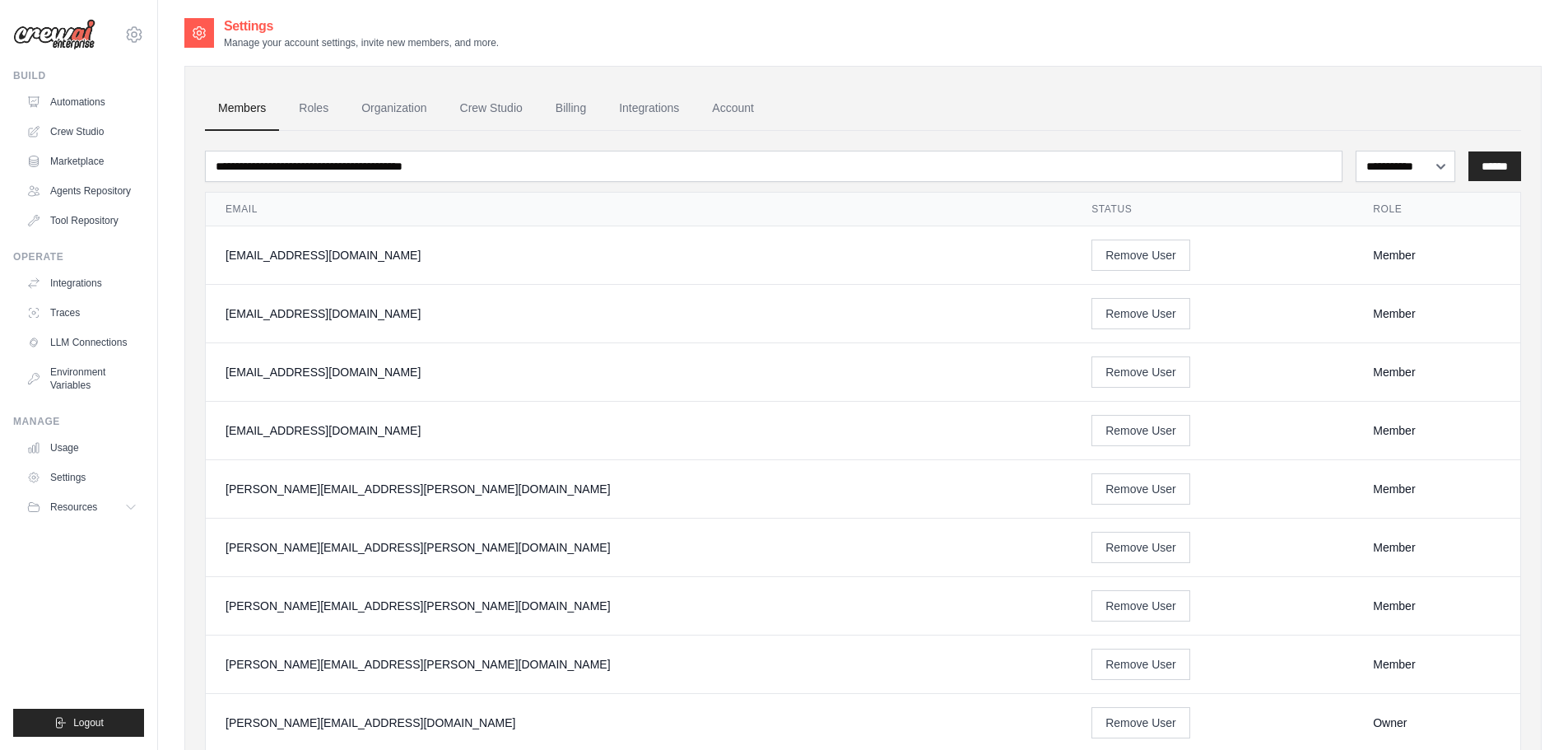
copy div "[EMAIL_ADDRESS][DOMAIN_NAME]"
drag, startPoint x: 376, startPoint y: 430, endPoint x: 213, endPoint y: 426, distance: 163.0
click at [213, 426] on td "[EMAIL_ADDRESS][DOMAIN_NAME]" at bounding box center [638, 431] width 866 height 58
copy div "[EMAIL_ADDRESS][DOMAIN_NAME]"
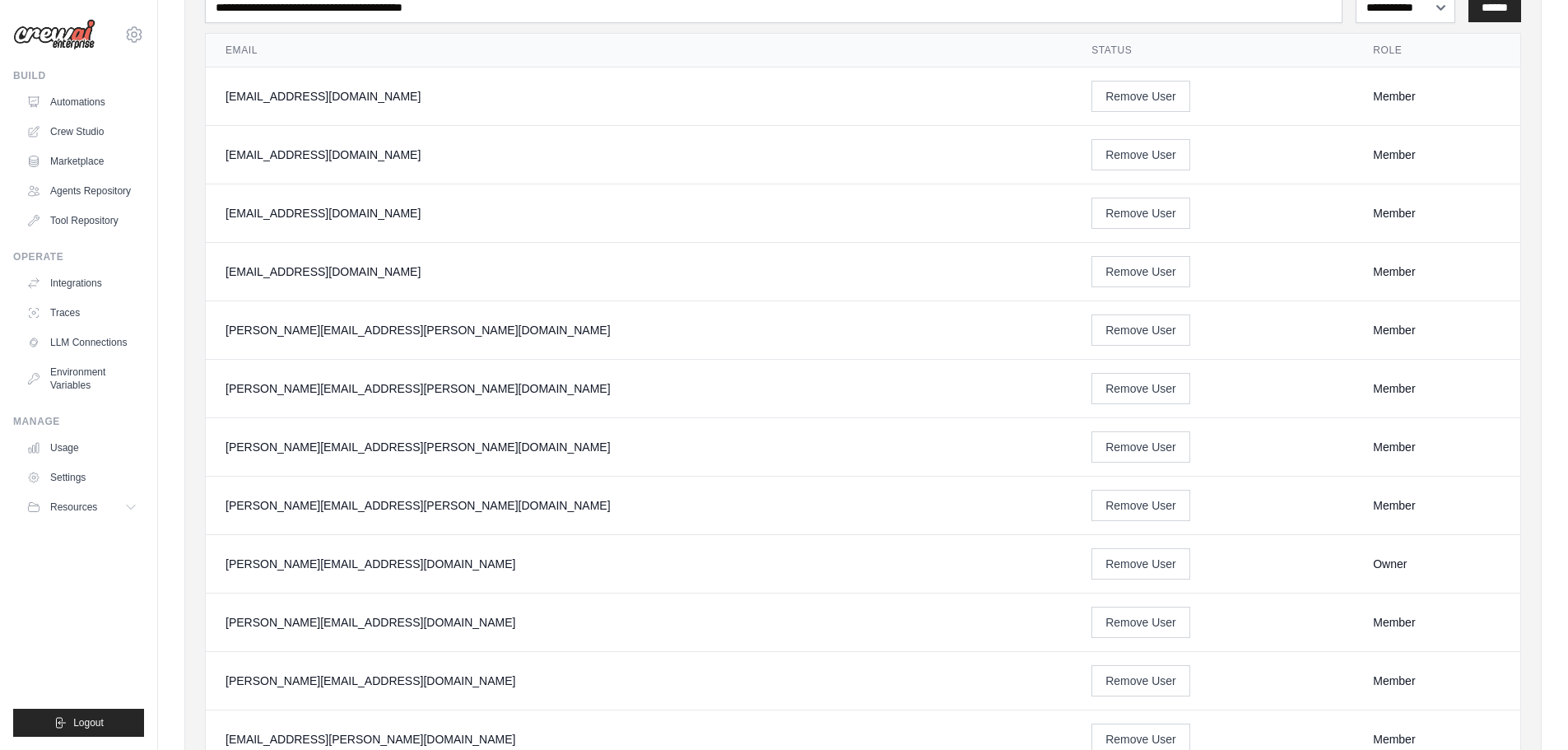
scroll to position [164, 0]
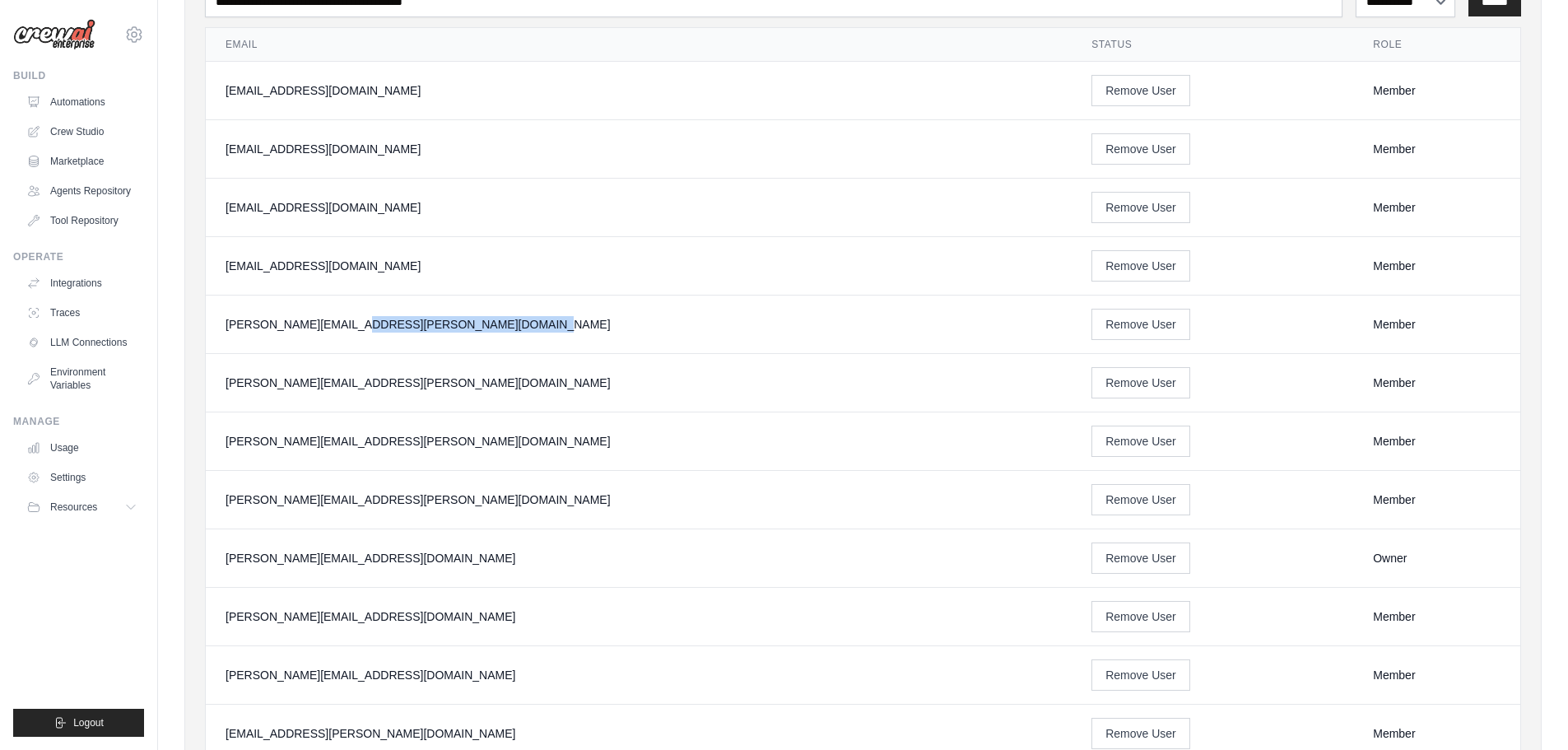
drag, startPoint x: 402, startPoint y: 321, endPoint x: 218, endPoint y: 332, distance: 184.3
click at [218, 332] on td "[PERSON_NAME][EMAIL_ADDRESS][PERSON_NAME][DOMAIN_NAME]" at bounding box center [638, 324] width 866 height 58
copy div "[PERSON_NAME][EMAIL_ADDRESS][PERSON_NAME][DOMAIN_NAME]"
drag, startPoint x: 386, startPoint y: 376, endPoint x: 212, endPoint y: 396, distance: 175.1
click at [212, 396] on td "[PERSON_NAME][EMAIL_ADDRESS][PERSON_NAME][DOMAIN_NAME]" at bounding box center [638, 382] width 866 height 58
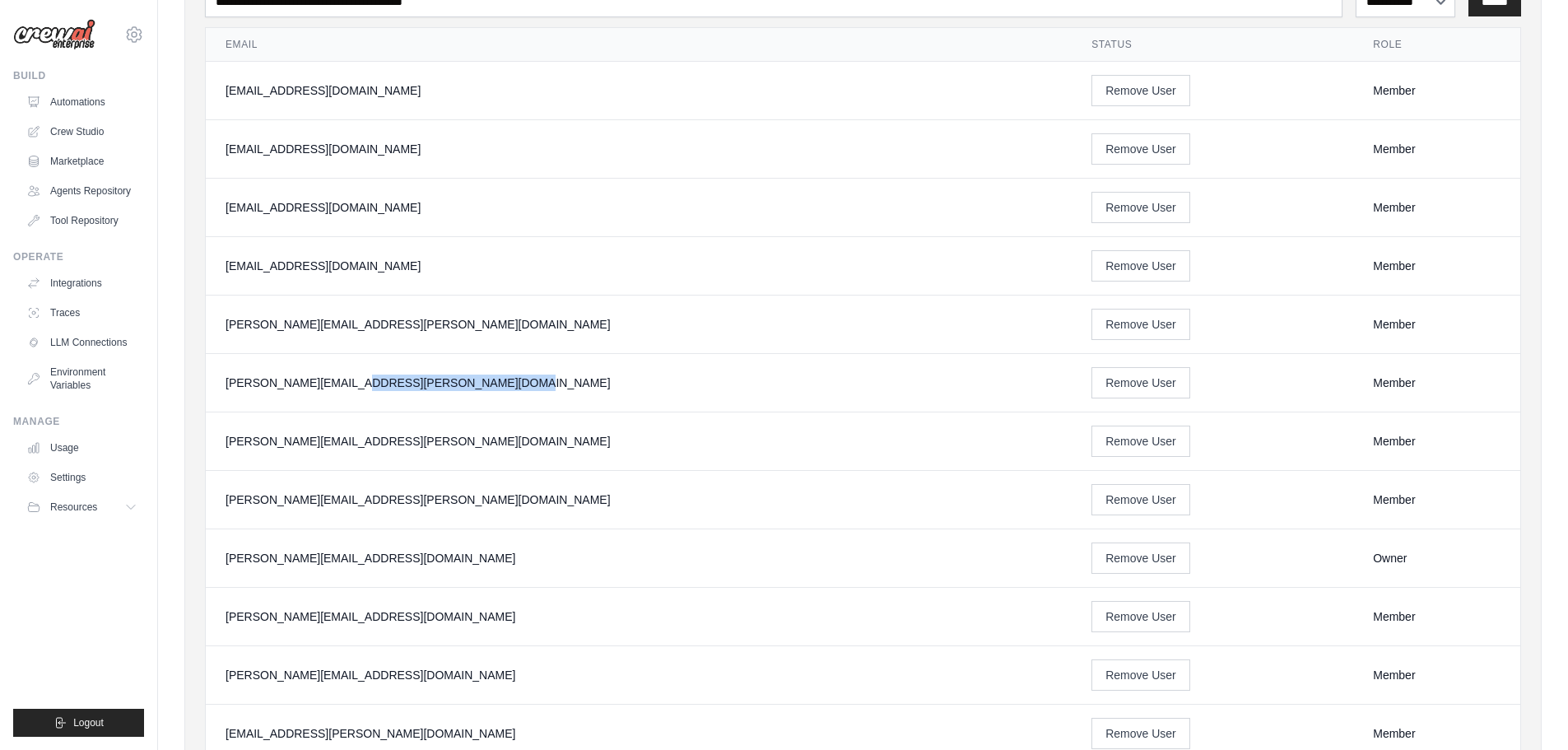
copy div "[PERSON_NAME][EMAIL_ADDRESS][PERSON_NAME][DOMAIN_NAME]"
drag, startPoint x: 359, startPoint y: 455, endPoint x: 219, endPoint y: 441, distance: 140.7
click at [219, 441] on td "[PERSON_NAME][EMAIL_ADDRESS][PERSON_NAME][DOMAIN_NAME]" at bounding box center [638, 441] width 866 height 58
copy div "[PERSON_NAME][EMAIL_ADDRESS][PERSON_NAME][DOMAIN_NAME]"
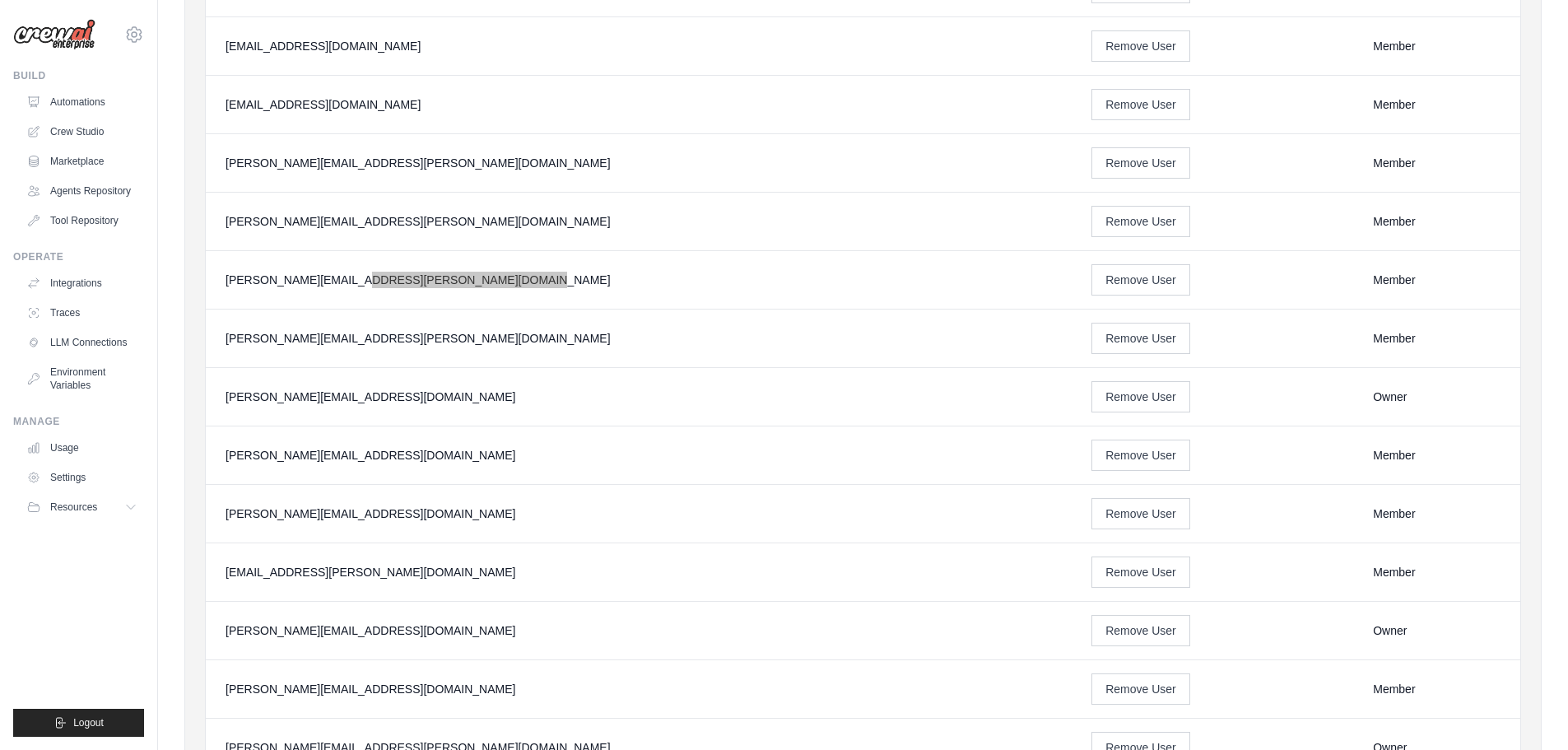
scroll to position [330, 0]
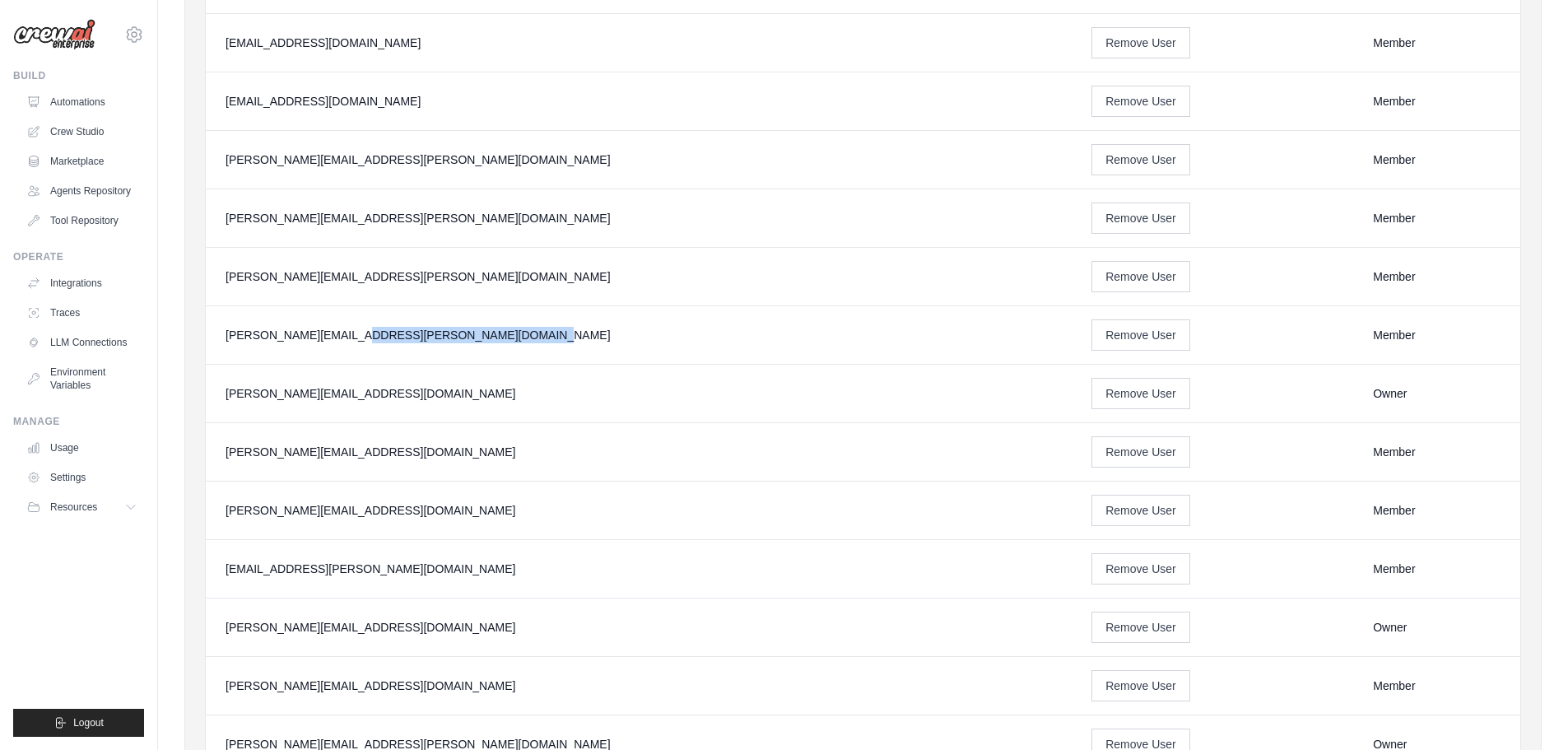
drag, startPoint x: 397, startPoint y: 341, endPoint x: 222, endPoint y: 349, distance: 175.2
click at [222, 349] on td "[PERSON_NAME][EMAIL_ADDRESS][PERSON_NAME][DOMAIN_NAME]" at bounding box center [638, 335] width 866 height 58
copy div "[PERSON_NAME][EMAIL_ADDRESS][PERSON_NAME][DOMAIN_NAME]"
drag, startPoint x: 370, startPoint y: 393, endPoint x: 223, endPoint y: 385, distance: 147.2
click at [223, 385] on td "[PERSON_NAME][EMAIL_ADDRESS][DOMAIN_NAME]" at bounding box center [638, 394] width 866 height 58
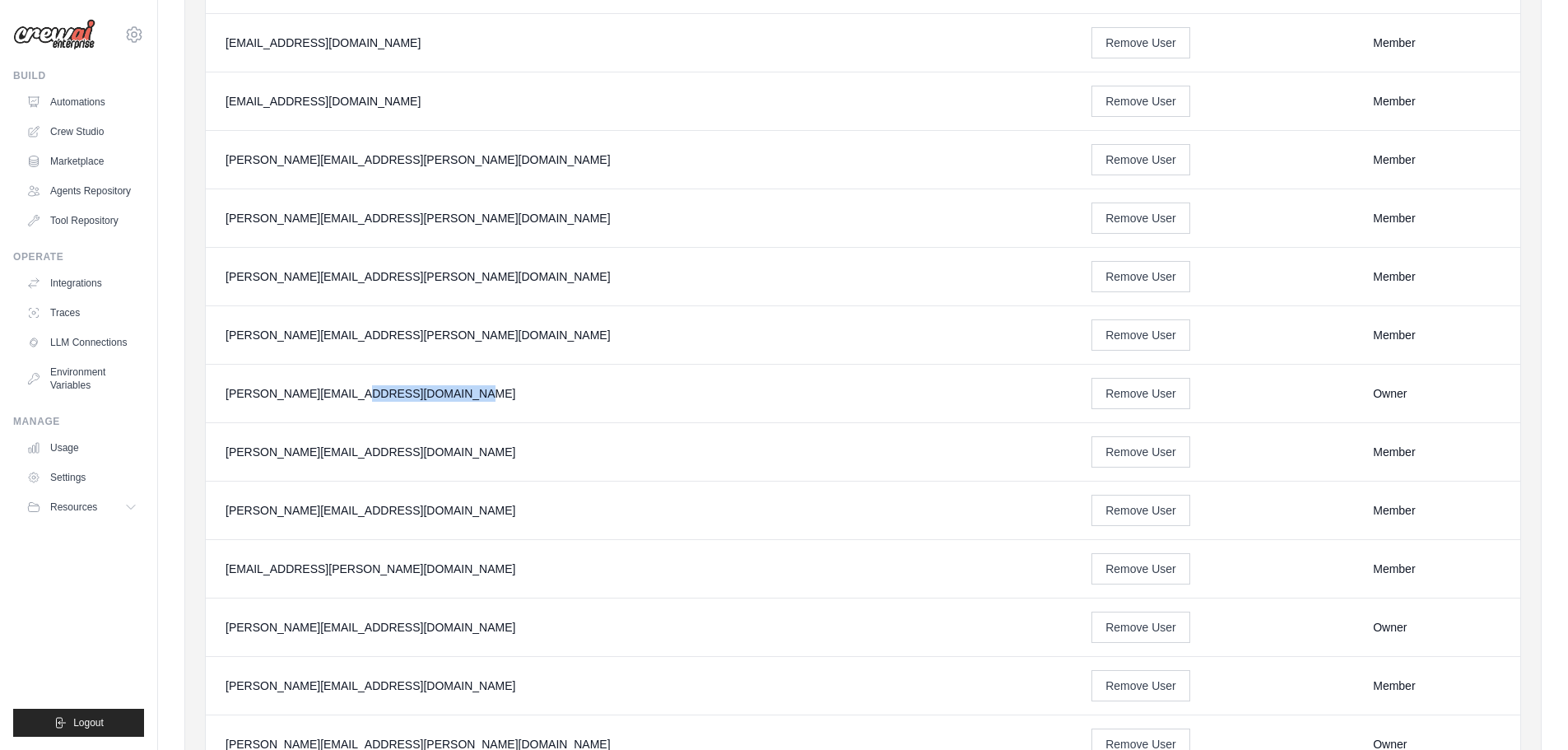
drag, startPoint x: 1358, startPoint y: 394, endPoint x: 1273, endPoint y: 395, distance: 85.0
click at [1273, 395] on tr "daniel@crewai.com Remove User Owner" at bounding box center [863, 394] width 1315 height 58
drag, startPoint x: 1373, startPoint y: 389, endPoint x: 1299, endPoint y: 402, distance: 75.1
click at [1299, 402] on tr "daniel@crewai.com Remove User Owner" at bounding box center [863, 394] width 1315 height 58
drag, startPoint x: 444, startPoint y: 463, endPoint x: 222, endPoint y: 466, distance: 222.0
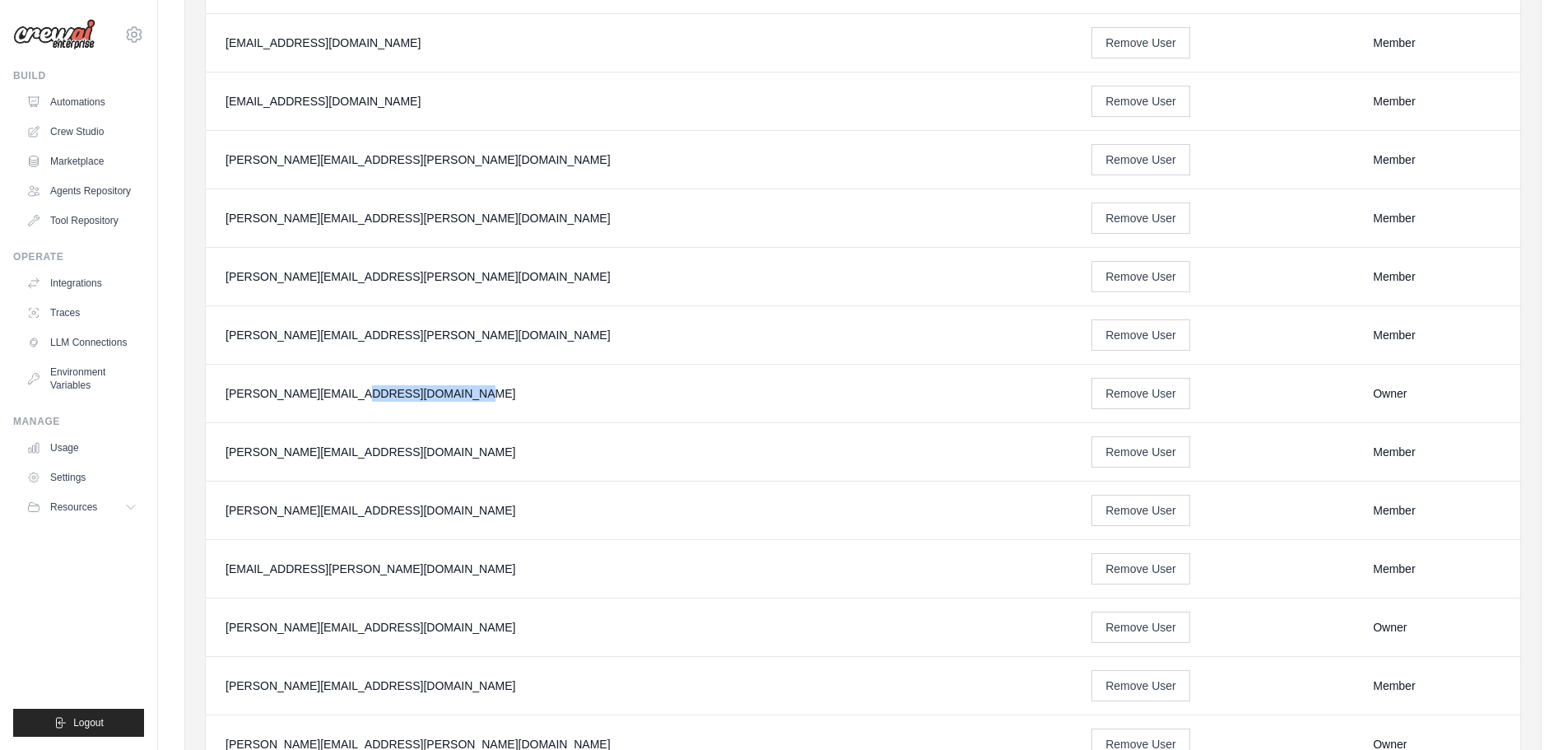
click at [222, 466] on td "[PERSON_NAME][EMAIL_ADDRESS][DOMAIN_NAME]" at bounding box center [638, 452] width 866 height 58
drag, startPoint x: 427, startPoint y: 512, endPoint x: 222, endPoint y: 514, distance: 205.0
click at [222, 514] on td "[PERSON_NAME][EMAIL_ADDRESS][DOMAIN_NAME]" at bounding box center [638, 511] width 866 height 58
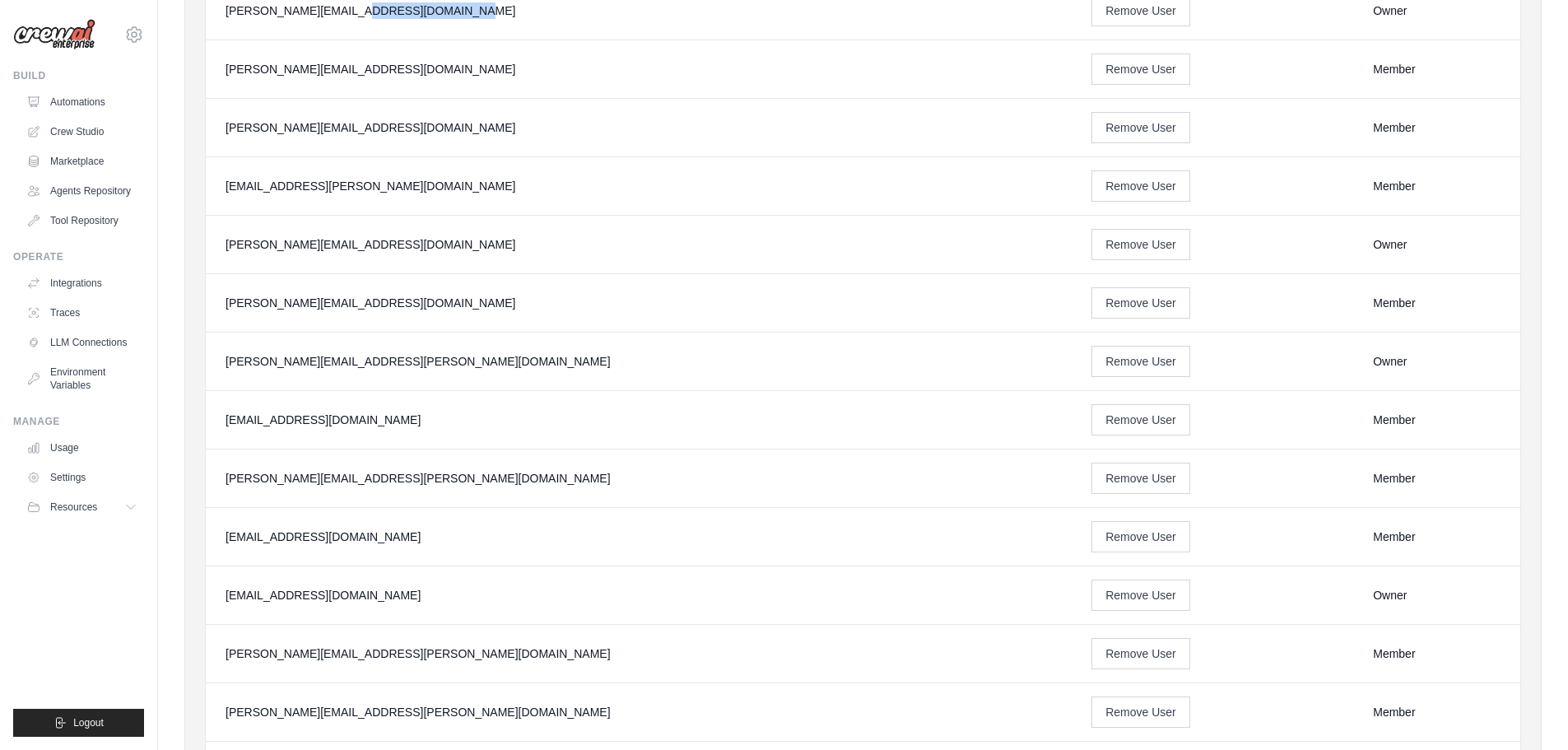
scroll to position [741, 0]
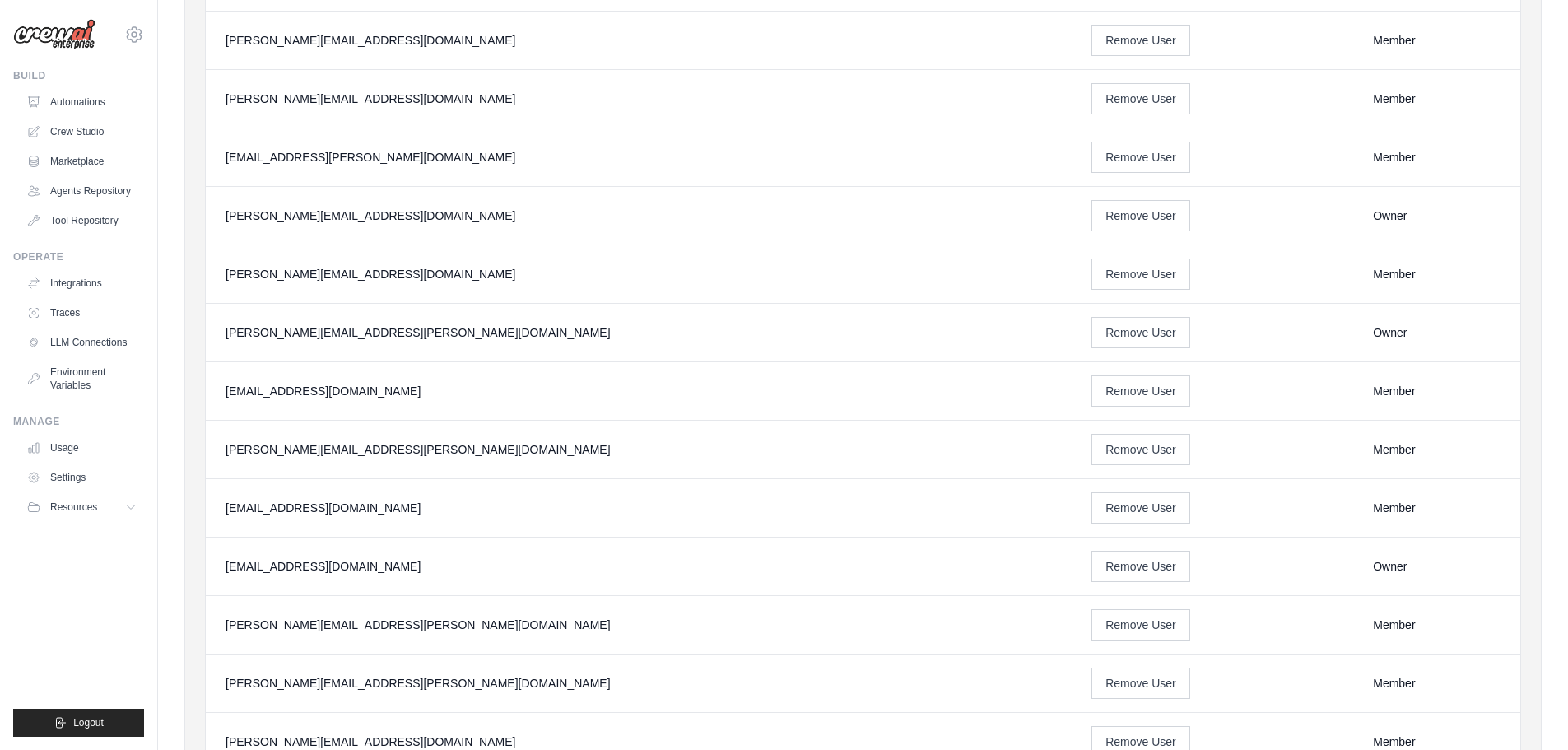
drag, startPoint x: 404, startPoint y: 161, endPoint x: 214, endPoint y: 169, distance: 190.2
click at [214, 169] on td "[EMAIL_ADDRESS][PERSON_NAME][DOMAIN_NAME]" at bounding box center [638, 157] width 866 height 58
drag, startPoint x: 372, startPoint y: 227, endPoint x: 214, endPoint y: 227, distance: 158.0
click at [214, 227] on td "[PERSON_NAME][EMAIL_ADDRESS][DOMAIN_NAME]" at bounding box center [638, 215] width 866 height 58
drag, startPoint x: 405, startPoint y: 277, endPoint x: 211, endPoint y: 287, distance: 194.3
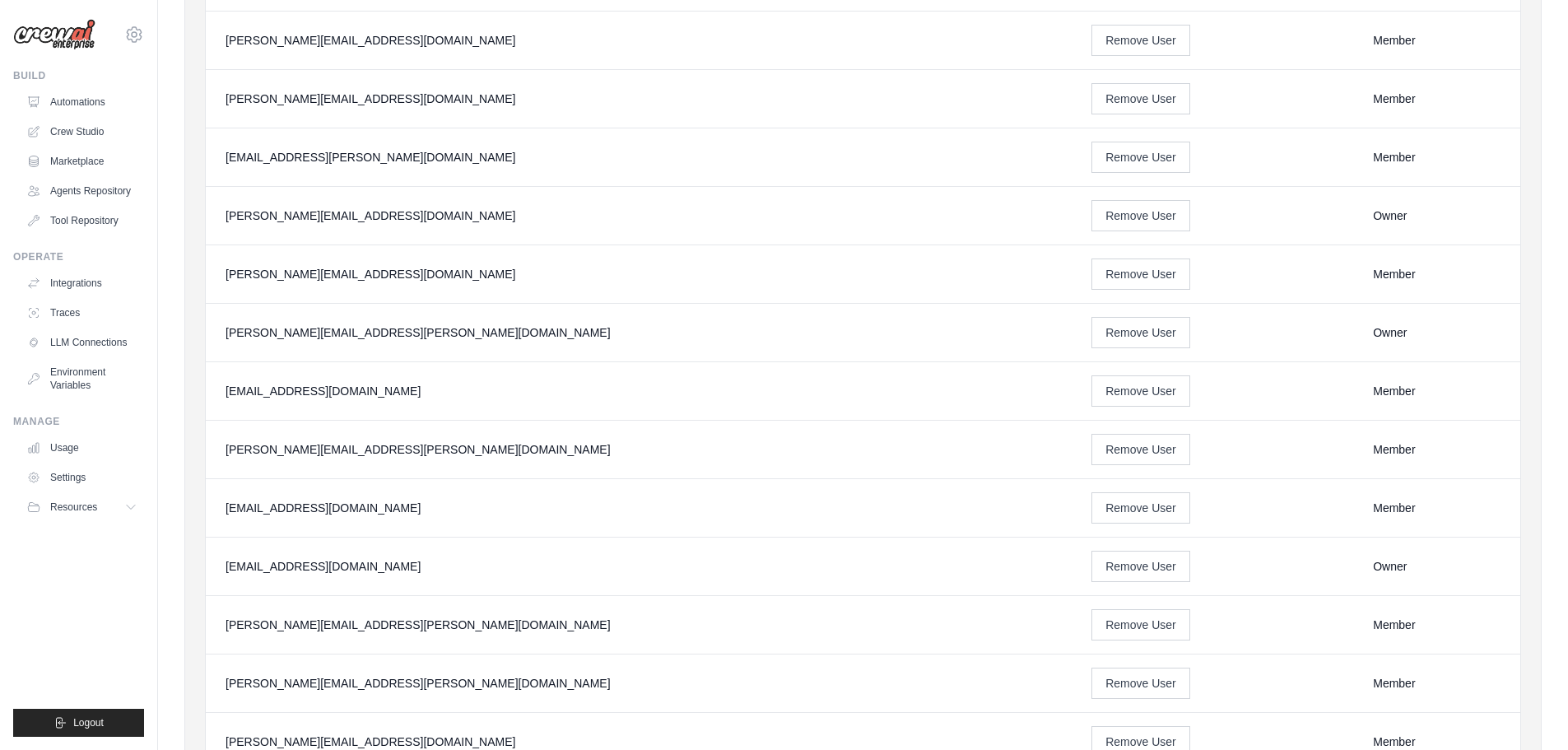
click at [211, 287] on td "[PERSON_NAME][EMAIL_ADDRESS][DOMAIN_NAME]" at bounding box center [638, 274] width 866 height 58
drag, startPoint x: 412, startPoint y: 324, endPoint x: 212, endPoint y: 344, distance: 201.0
click at [212, 344] on td "[PERSON_NAME][EMAIL_ADDRESS][PERSON_NAME][DOMAIN_NAME]" at bounding box center [638, 332] width 866 height 58
drag, startPoint x: 470, startPoint y: 387, endPoint x: 210, endPoint y: 385, distance: 260.0
click at [210, 385] on td "[EMAIL_ADDRESS][DOMAIN_NAME]" at bounding box center [638, 391] width 866 height 58
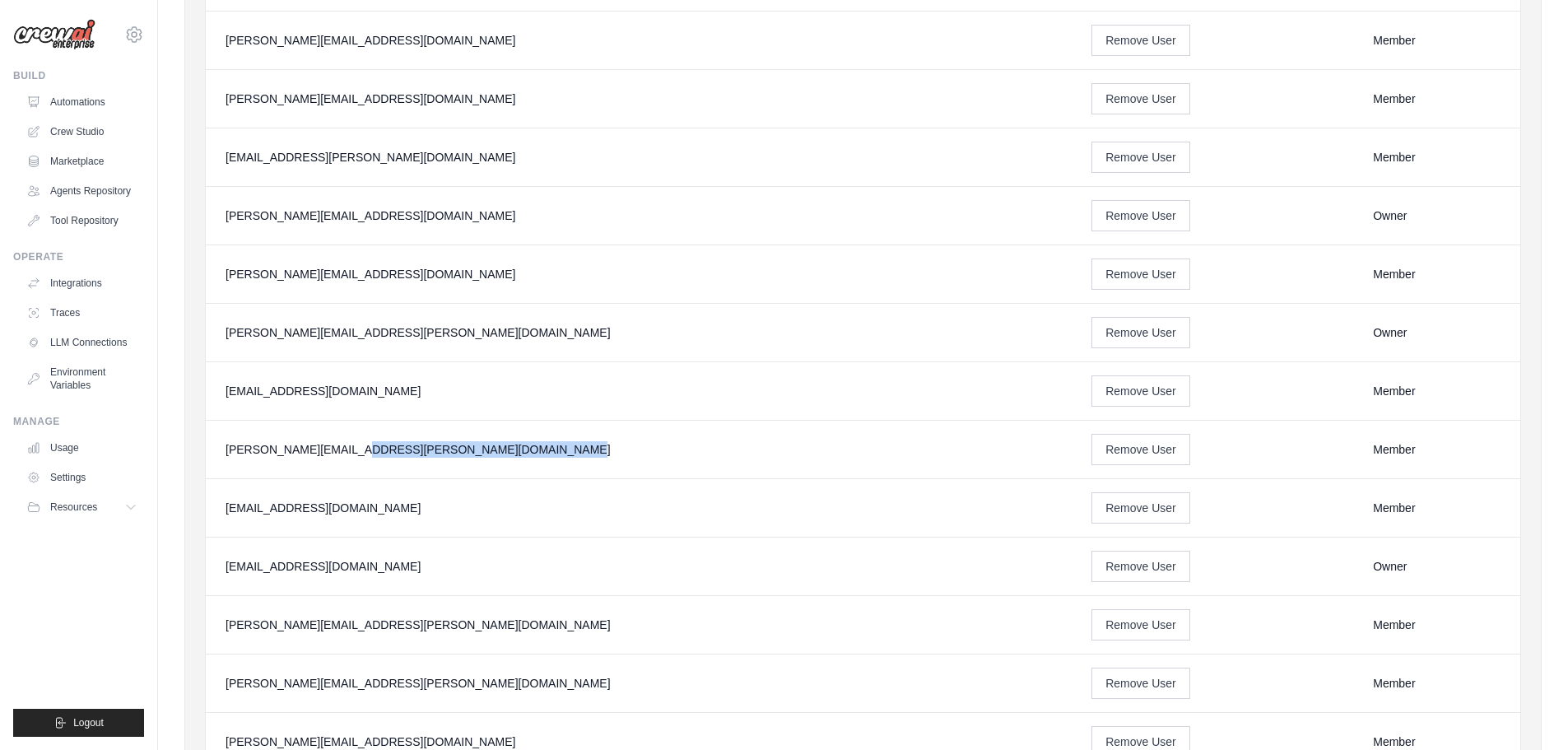
drag, startPoint x: 412, startPoint y: 455, endPoint x: 314, endPoint y: 454, distance: 98.0
click at [221, 466] on td "[PERSON_NAME][EMAIL_ADDRESS][PERSON_NAME][DOMAIN_NAME]" at bounding box center [638, 449] width 866 height 58
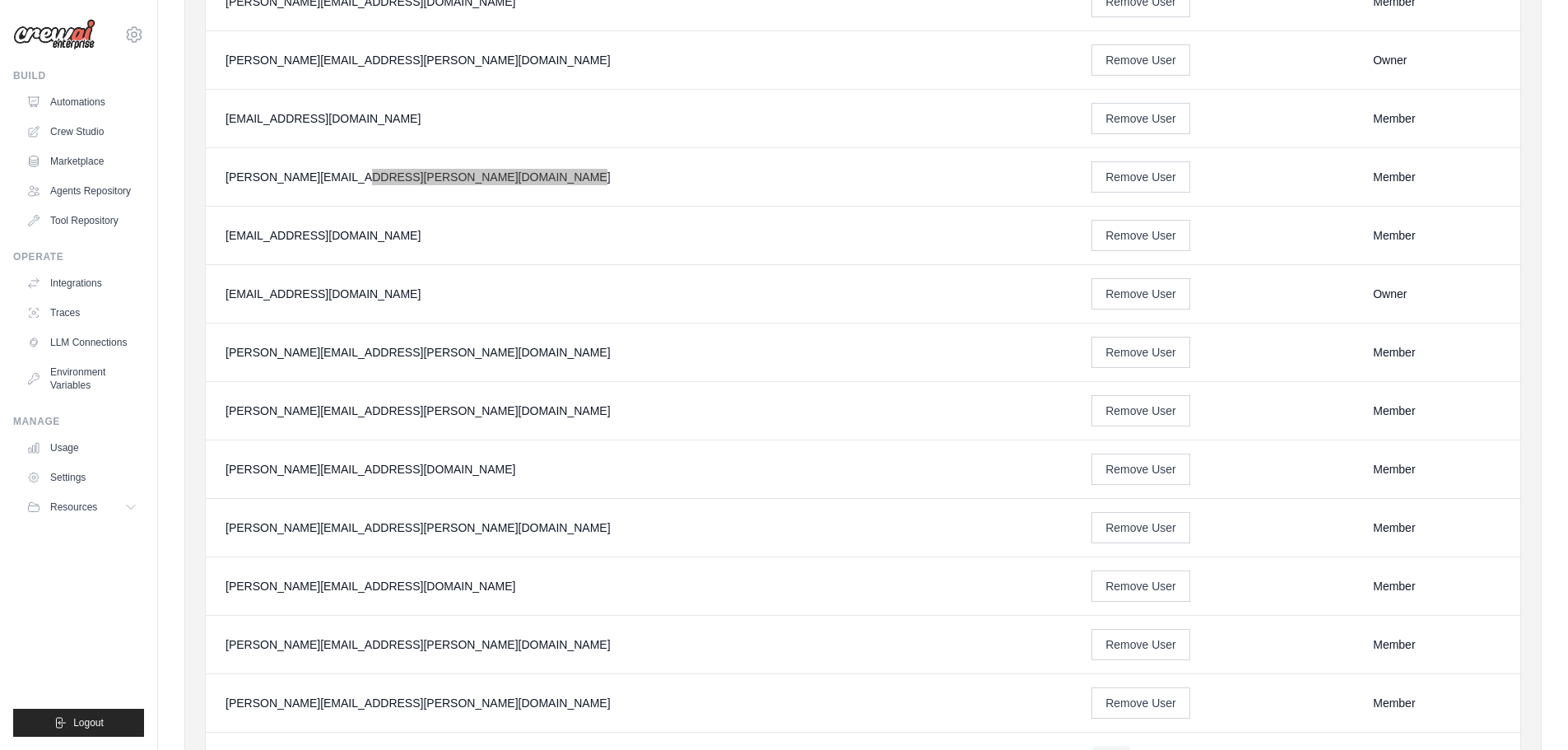
scroll to position [1070, 0]
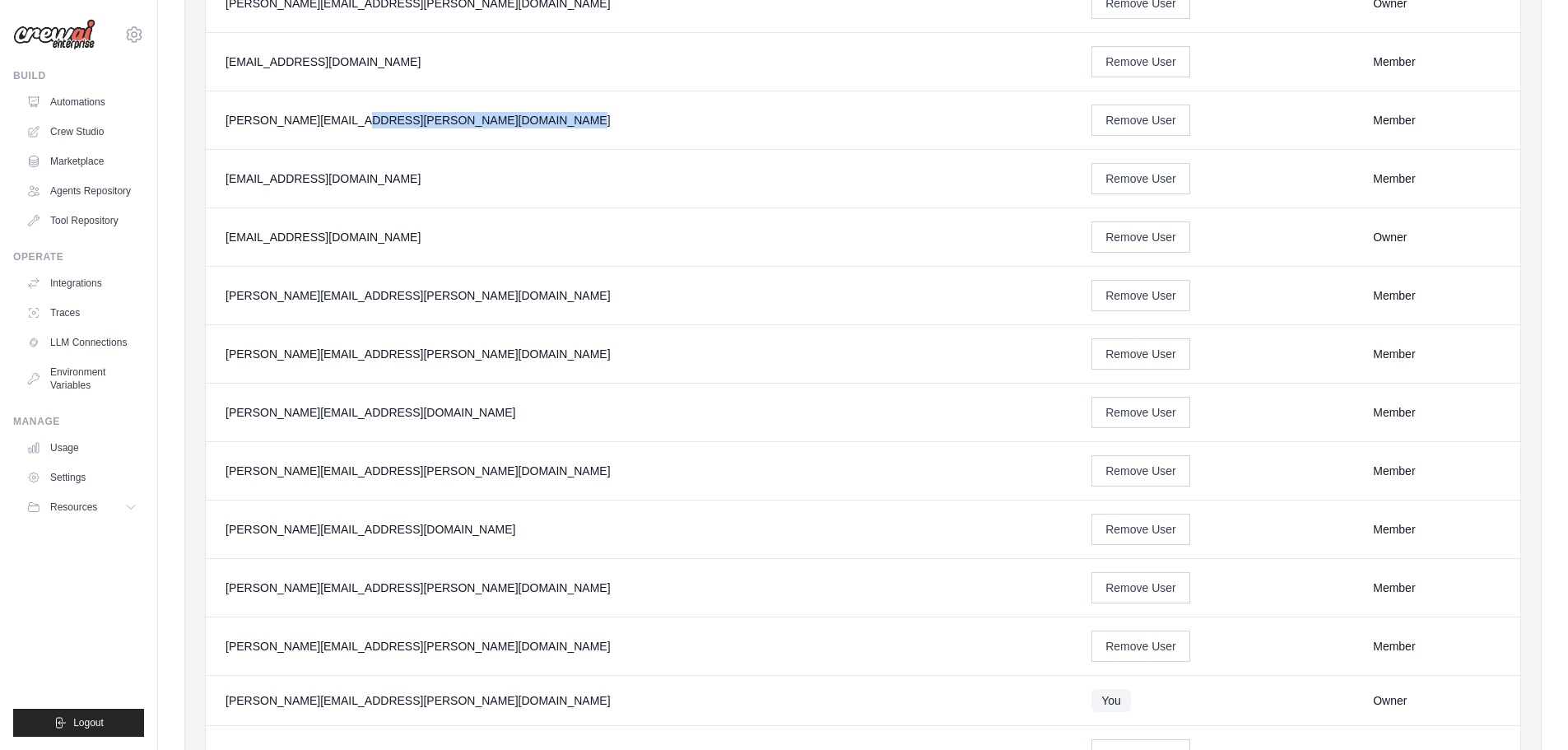
drag, startPoint x: 366, startPoint y: 182, endPoint x: 224, endPoint y: 192, distance: 142.4
click at [224, 192] on td "[EMAIL_ADDRESS][DOMAIN_NAME]" at bounding box center [638, 178] width 866 height 58
drag, startPoint x: 339, startPoint y: 244, endPoint x: 217, endPoint y: 243, distance: 122.0
click at [217, 243] on td "[EMAIL_ADDRESS][DOMAIN_NAME]" at bounding box center [638, 237] width 866 height 58
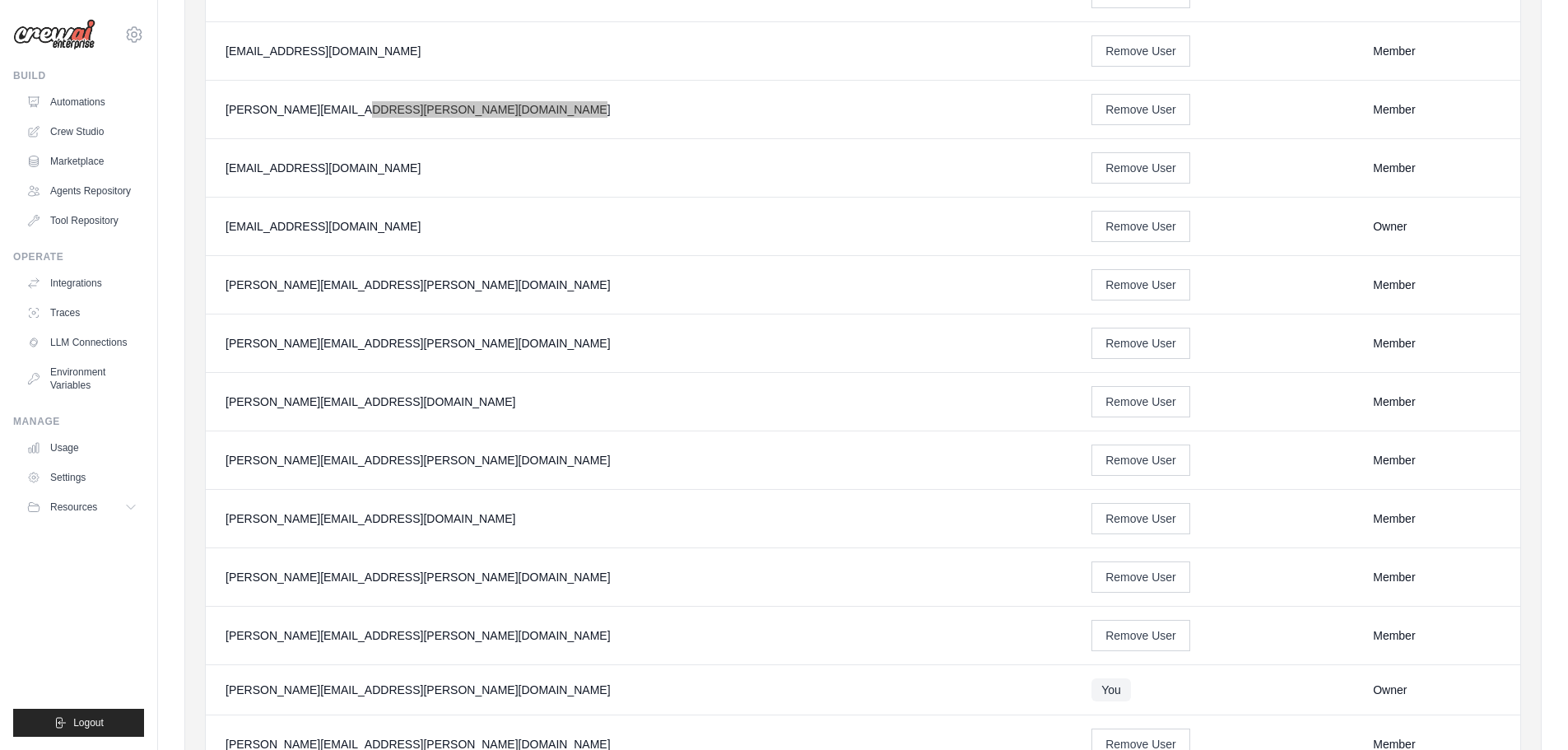
scroll to position [1153, 0]
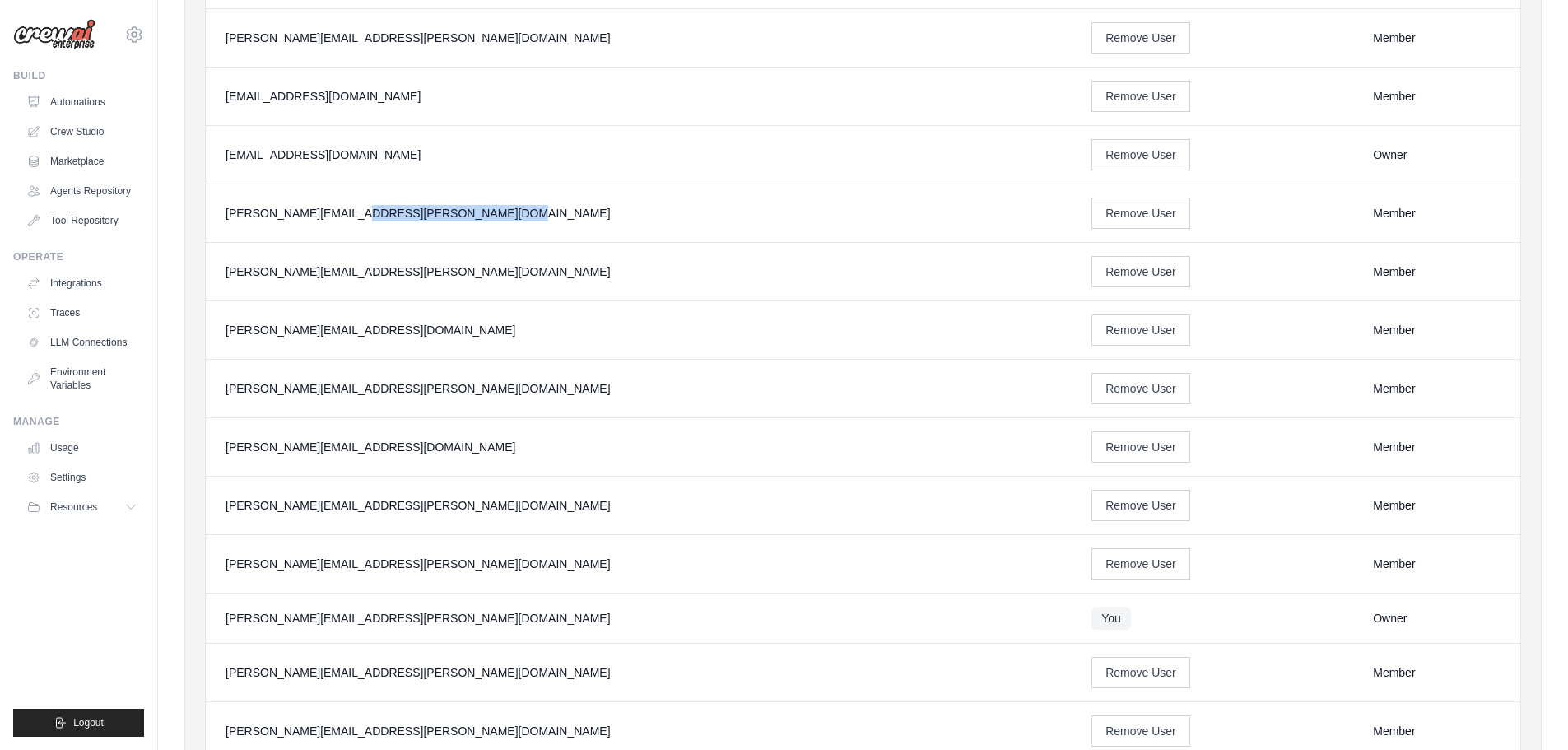
drag, startPoint x: 361, startPoint y: 215, endPoint x: 215, endPoint y: 212, distance: 146.0
click at [215, 212] on td "[PERSON_NAME][EMAIL_ADDRESS][PERSON_NAME][DOMAIN_NAME]" at bounding box center [638, 213] width 866 height 58
drag, startPoint x: 344, startPoint y: 274, endPoint x: 223, endPoint y: 273, distance: 121.0
click at [223, 273] on td "[PERSON_NAME][EMAIL_ADDRESS][PERSON_NAME][DOMAIN_NAME]" at bounding box center [638, 272] width 866 height 58
drag, startPoint x: 405, startPoint y: 330, endPoint x: 221, endPoint y: 339, distance: 184.2
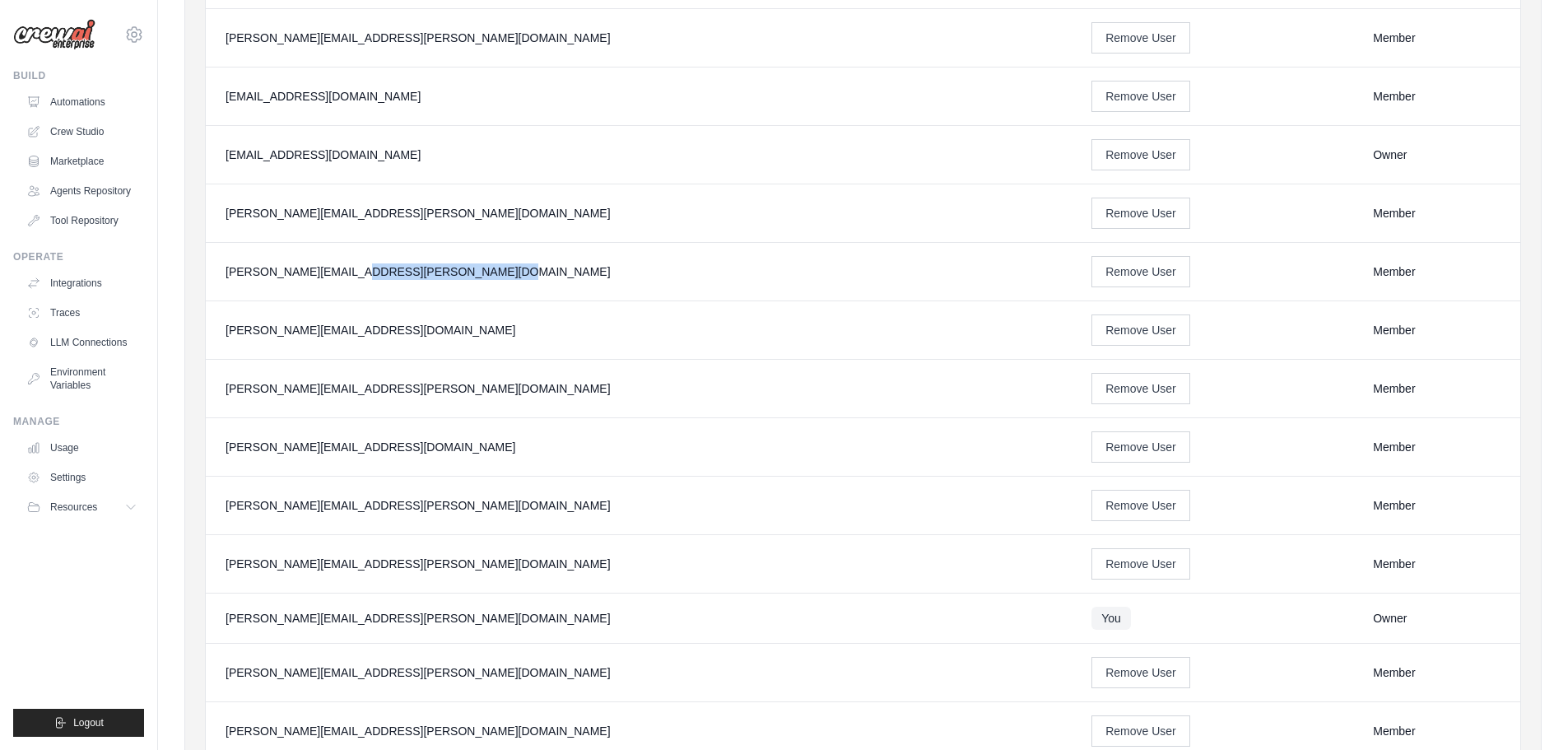
click at [221, 339] on td "[PERSON_NAME][EMAIL_ADDRESS][DOMAIN_NAME]" at bounding box center [638, 330] width 866 height 58
drag, startPoint x: 368, startPoint y: 393, endPoint x: 212, endPoint y: 399, distance: 156.1
click at [212, 399] on td "[PERSON_NAME][EMAIL_ADDRESS][PERSON_NAME][DOMAIN_NAME]" at bounding box center [638, 389] width 866 height 58
drag, startPoint x: 376, startPoint y: 448, endPoint x: 391, endPoint y: 449, distance: 15.0
click at [374, 449] on div "[PERSON_NAME][EMAIL_ADDRESS][DOMAIN_NAME]" at bounding box center [638, 447] width 827 height 17
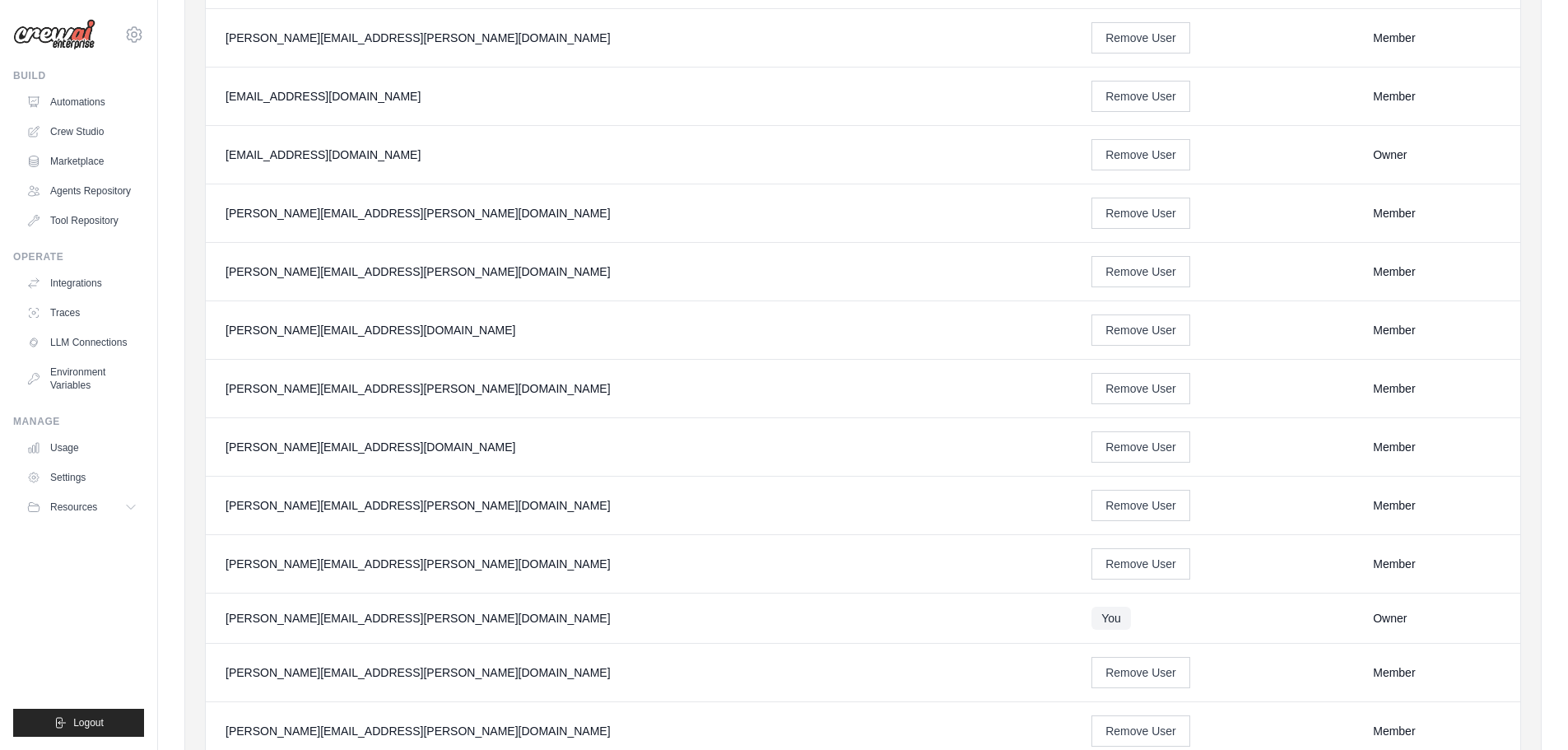
drag, startPoint x: 397, startPoint y: 449, endPoint x: 217, endPoint y: 454, distance: 180.1
click at [217, 454] on td "[PERSON_NAME][EMAIL_ADDRESS][DOMAIN_NAME]" at bounding box center [638, 447] width 866 height 58
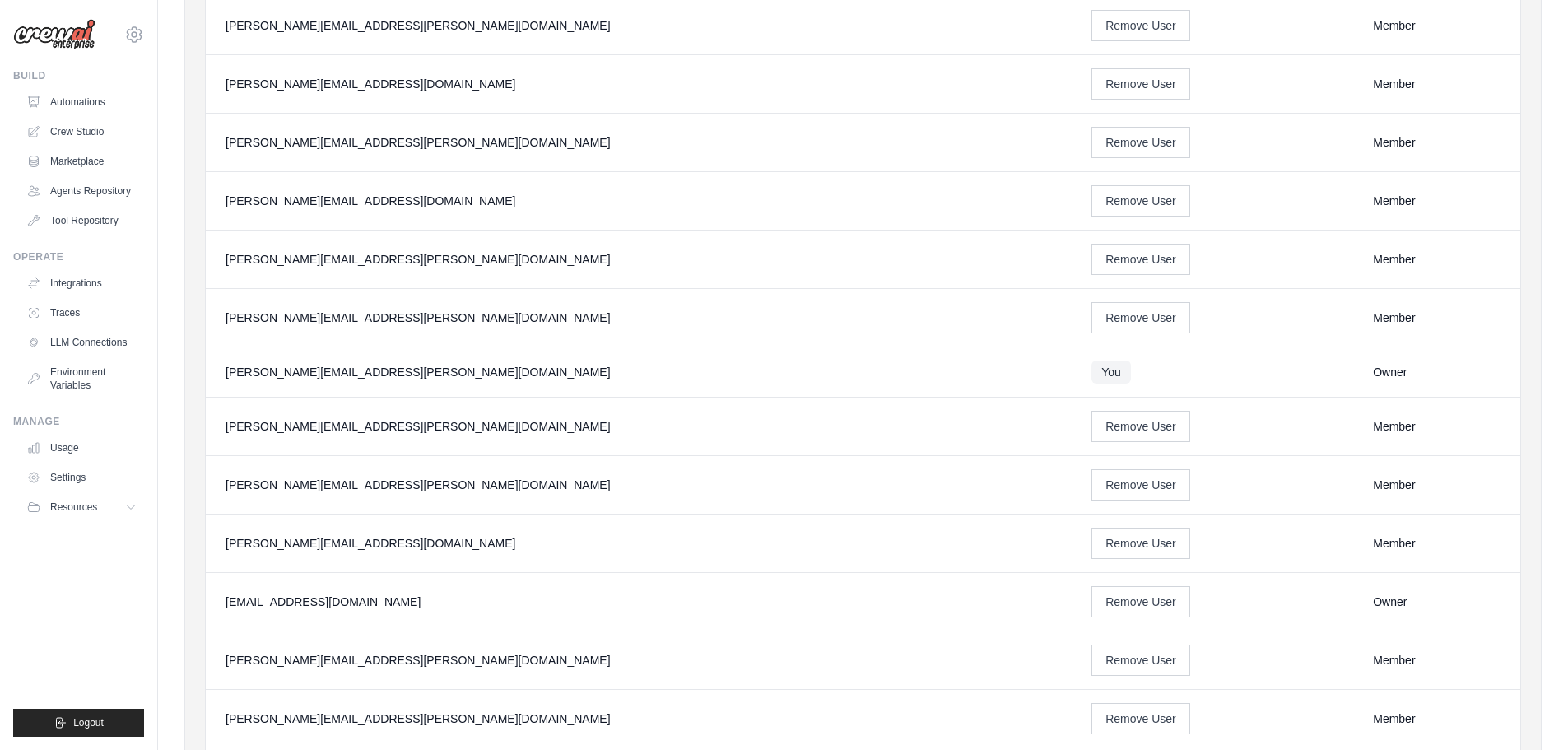
scroll to position [1400, 0]
drag, startPoint x: 409, startPoint y: 266, endPoint x: 215, endPoint y: 274, distance: 194.2
click at [215, 274] on td "[PERSON_NAME][EMAIL_ADDRESS][PERSON_NAME][DOMAIN_NAME]" at bounding box center [638, 258] width 866 height 58
drag, startPoint x: 401, startPoint y: 325, endPoint x: 218, endPoint y: 317, distance: 183.2
click at [218, 317] on td "[PERSON_NAME][EMAIL_ADDRESS][PERSON_NAME][DOMAIN_NAME]" at bounding box center [638, 317] width 866 height 58
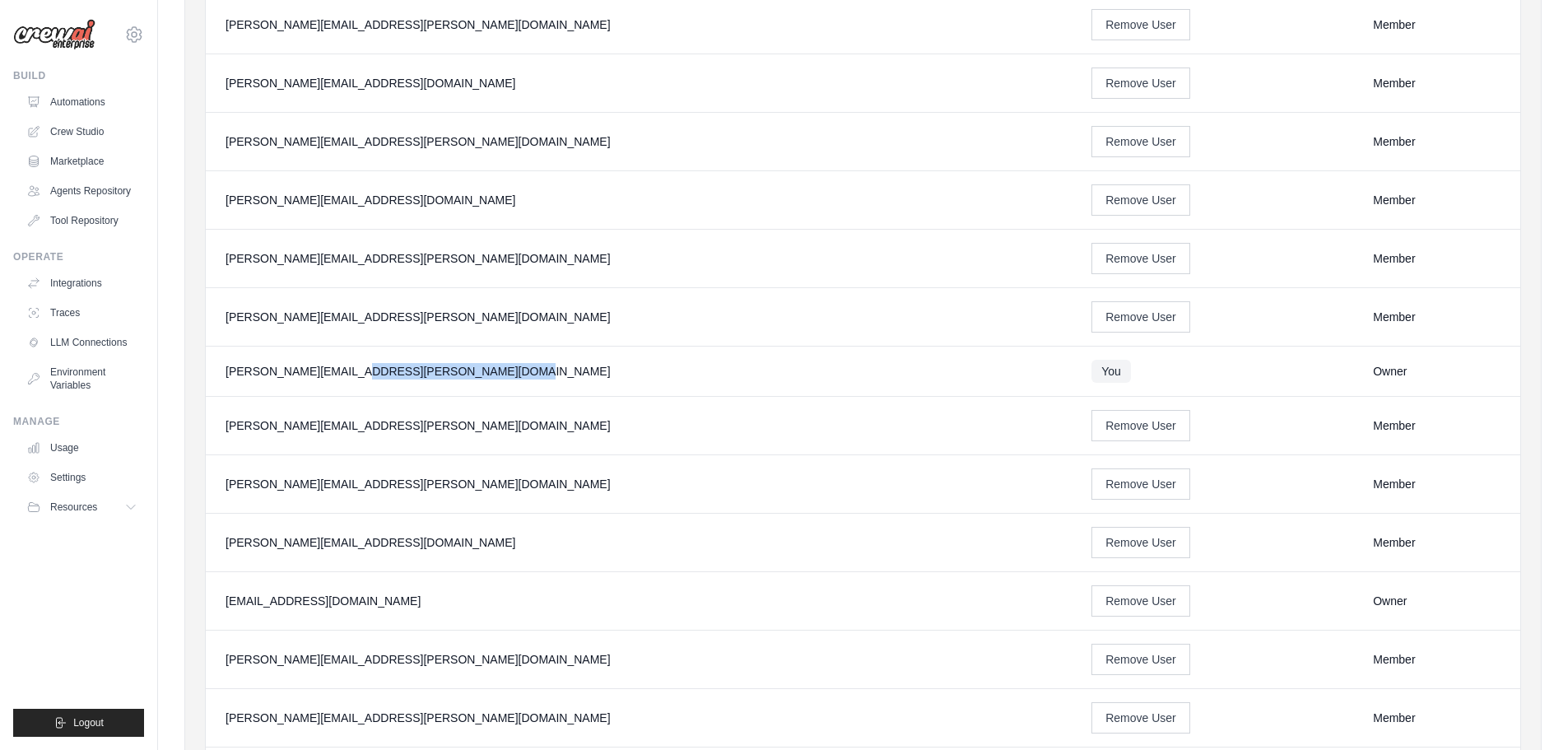
drag, startPoint x: 345, startPoint y: 377, endPoint x: 213, endPoint y: 381, distance: 132.1
click at [213, 381] on td "[PERSON_NAME][EMAIL_ADDRESS][PERSON_NAME][DOMAIN_NAME]" at bounding box center [638, 371] width 866 height 50
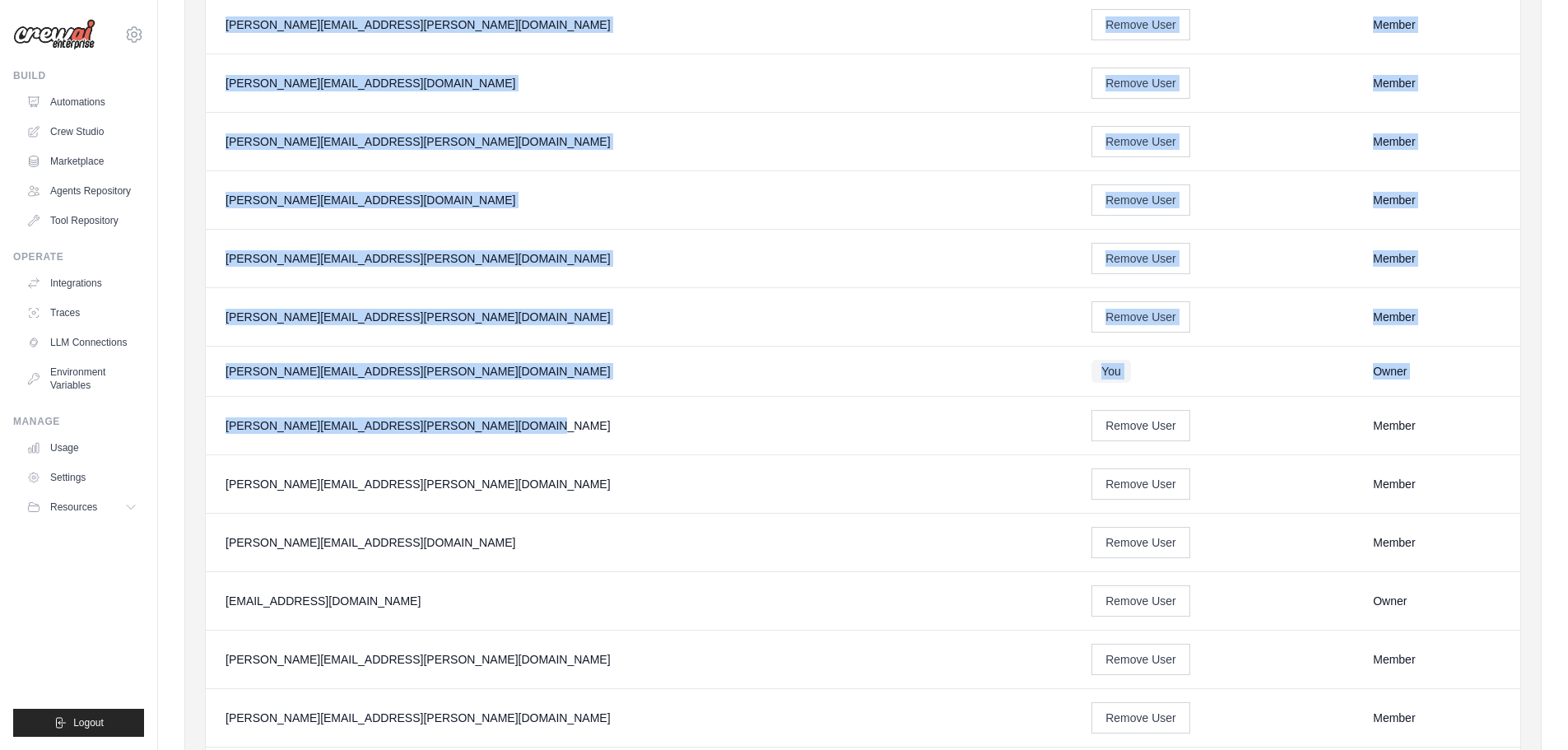
drag, startPoint x: 384, startPoint y: 429, endPoint x: 205, endPoint y: 433, distance: 179.0
click at [432, 431] on div "[PERSON_NAME][EMAIL_ADDRESS][PERSON_NAME][DOMAIN_NAME]" at bounding box center [638, 426] width 827 height 17
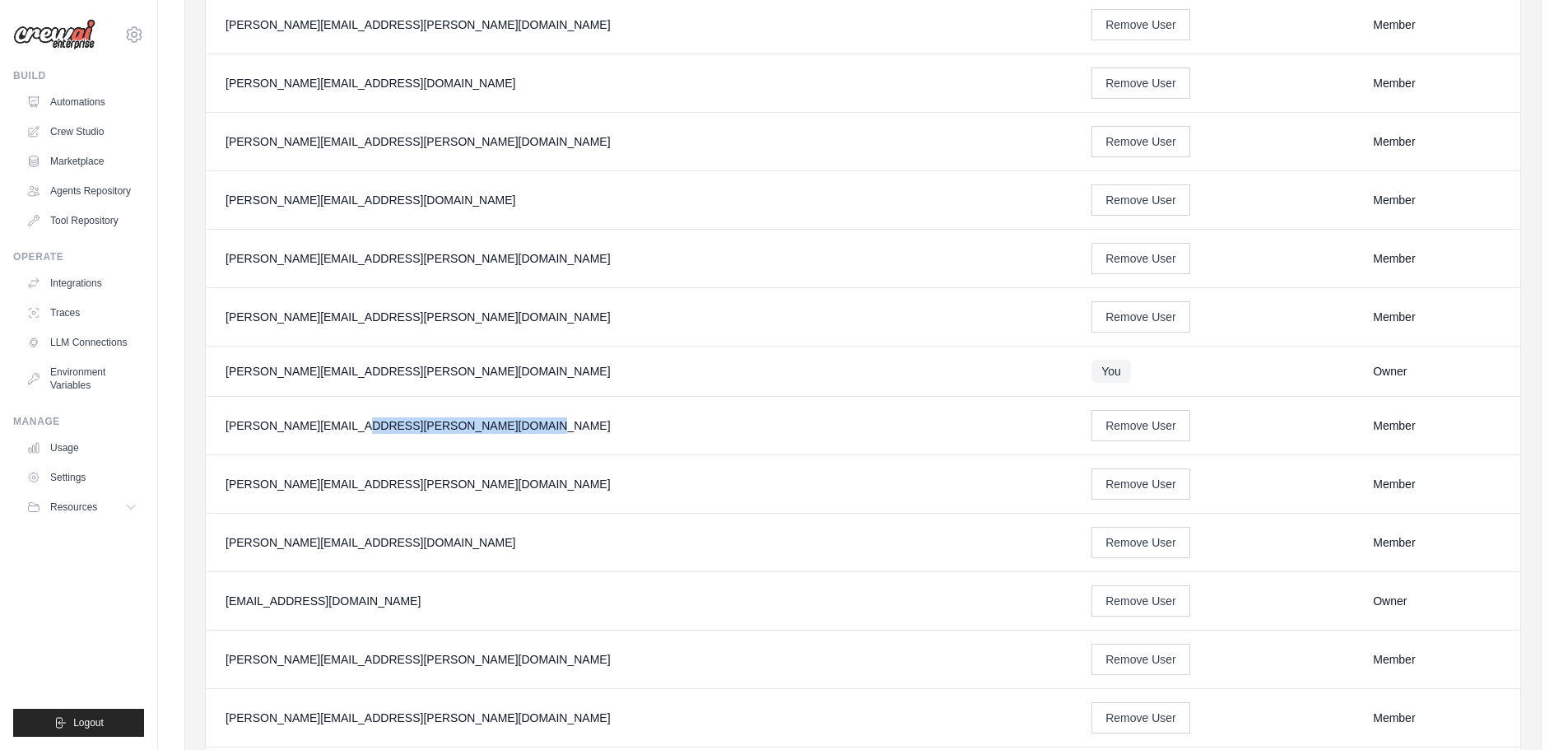
drag, startPoint x: 394, startPoint y: 434, endPoint x: 212, endPoint y: 430, distance: 182.0
click at [212, 430] on td "[PERSON_NAME][EMAIL_ADDRESS][PERSON_NAME][DOMAIN_NAME]" at bounding box center [638, 426] width 866 height 58
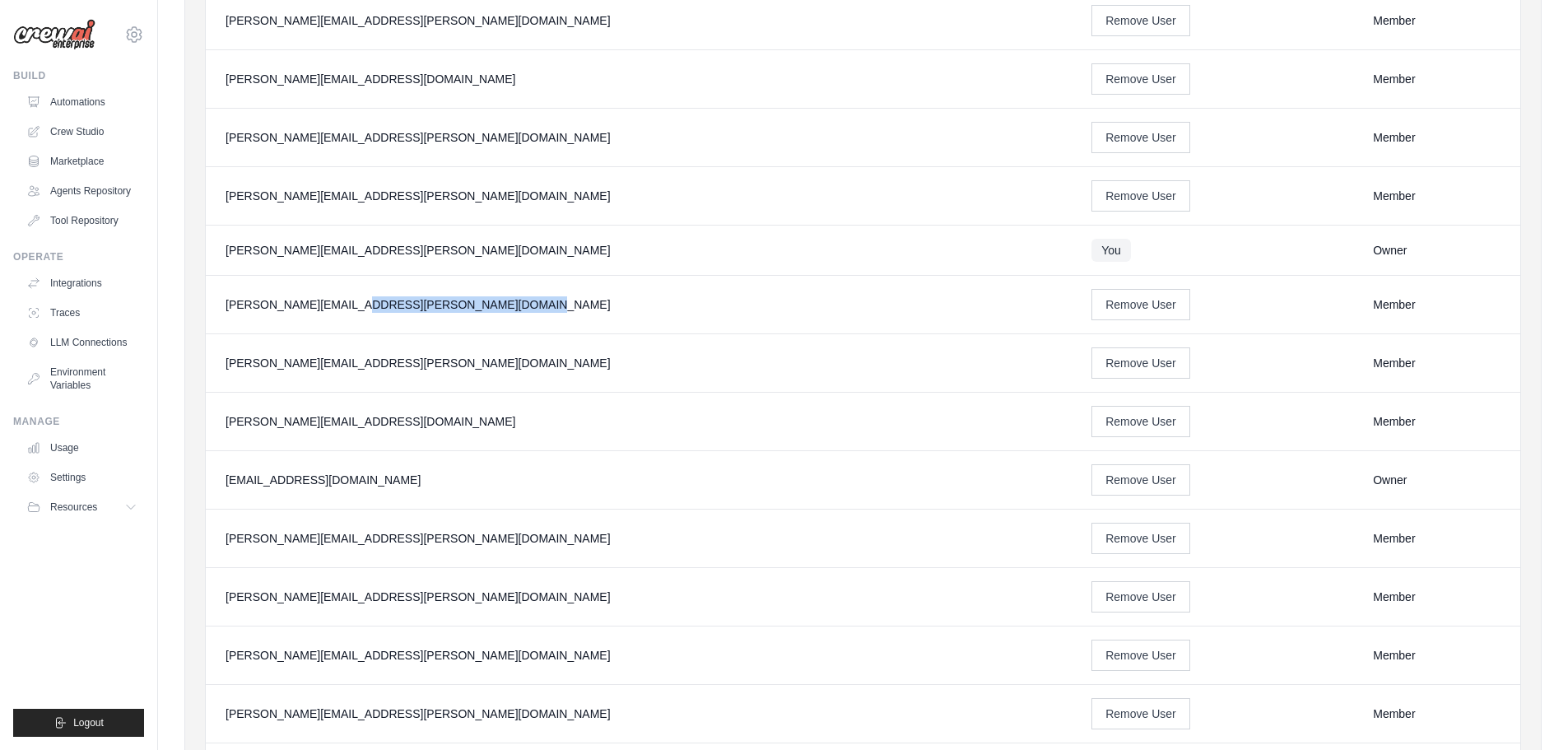
scroll to position [1564, 0]
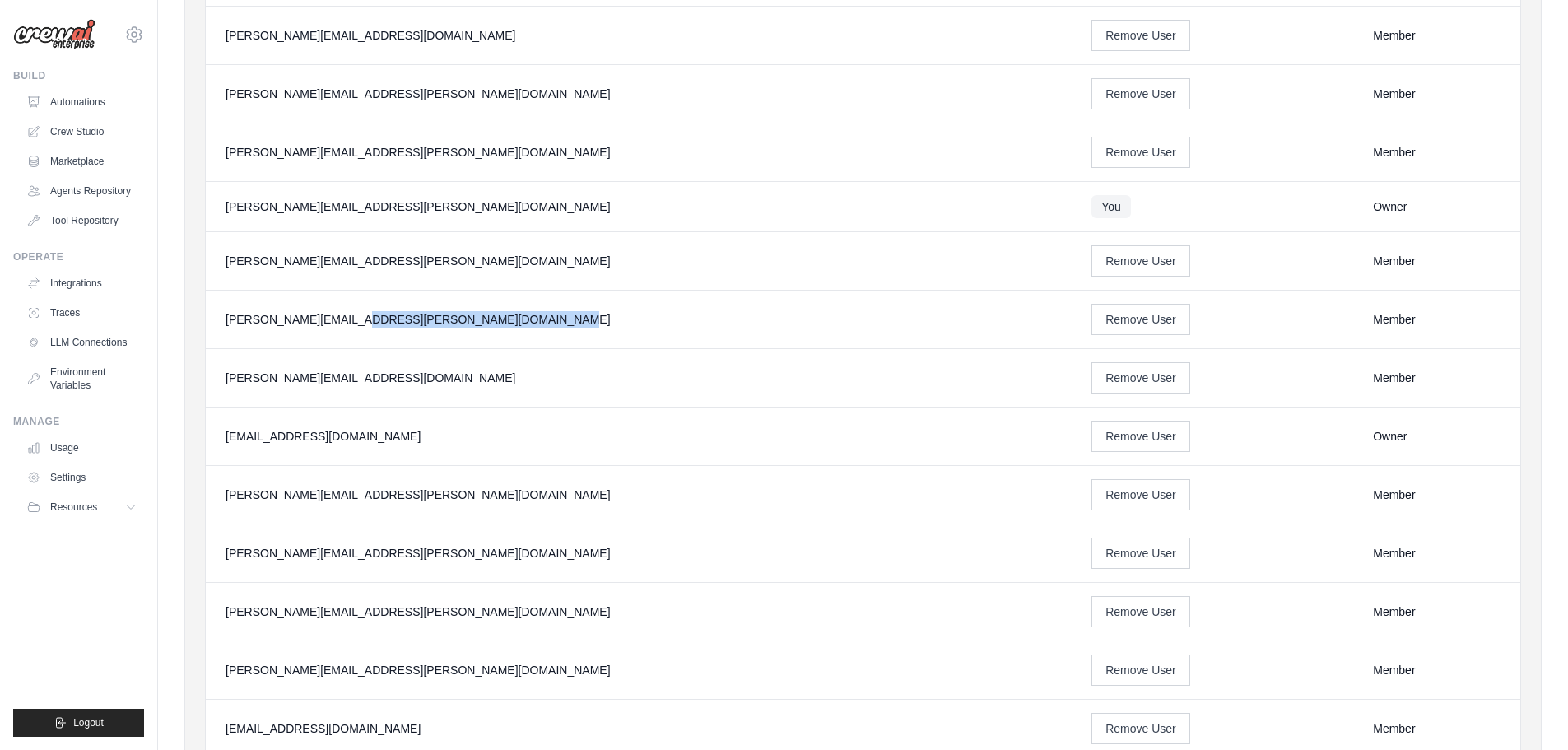
drag, startPoint x: 419, startPoint y: 315, endPoint x: 212, endPoint y: 317, distance: 207.0
click at [212, 317] on td "[PERSON_NAME][EMAIL_ADDRESS][PERSON_NAME][DOMAIN_NAME]" at bounding box center [638, 319] width 866 height 58
drag, startPoint x: 1309, startPoint y: 325, endPoint x: 1284, endPoint y: 325, distance: 25.0
click at [1284, 325] on tr "marcelus.fernandes@ab-inbev.com Remove User Member" at bounding box center [863, 319] width 1315 height 58
drag, startPoint x: 436, startPoint y: 378, endPoint x: 266, endPoint y: 382, distance: 170.0
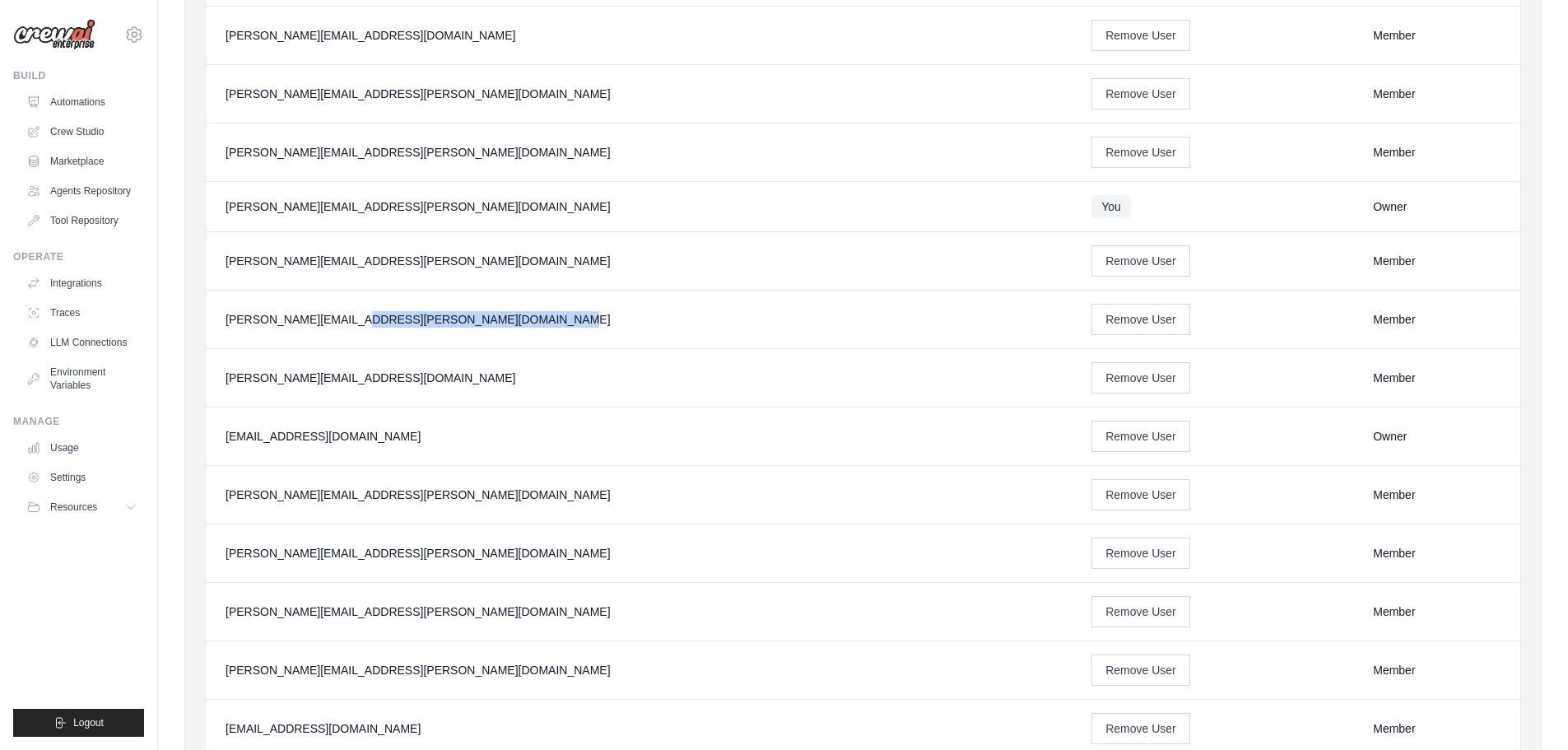
click at [223, 376] on td "[PERSON_NAME][EMAIL_ADDRESS][DOMAIN_NAME]" at bounding box center [638, 378] width 866 height 58
drag, startPoint x: 325, startPoint y: 433, endPoint x: 218, endPoint y: 422, distance: 107.6
click at [218, 422] on td "[EMAIL_ADDRESS][DOMAIN_NAME]" at bounding box center [638, 436] width 866 height 58
drag, startPoint x: 413, startPoint y: 491, endPoint x: 222, endPoint y: 507, distance: 191.7
click at [222, 507] on td "[PERSON_NAME][EMAIL_ADDRESS][PERSON_NAME][DOMAIN_NAME]" at bounding box center [638, 495] width 866 height 58
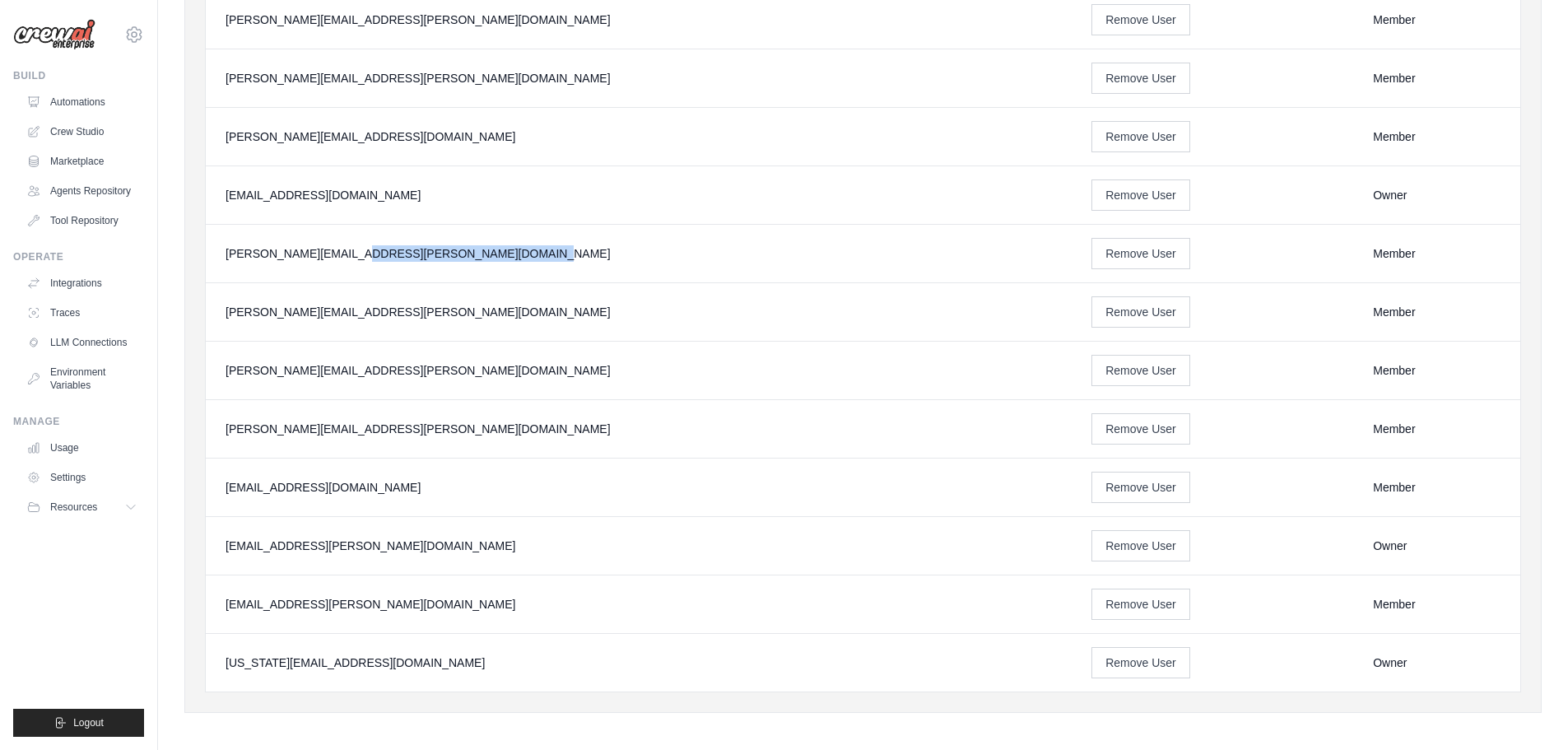
scroll to position [1812, 0]
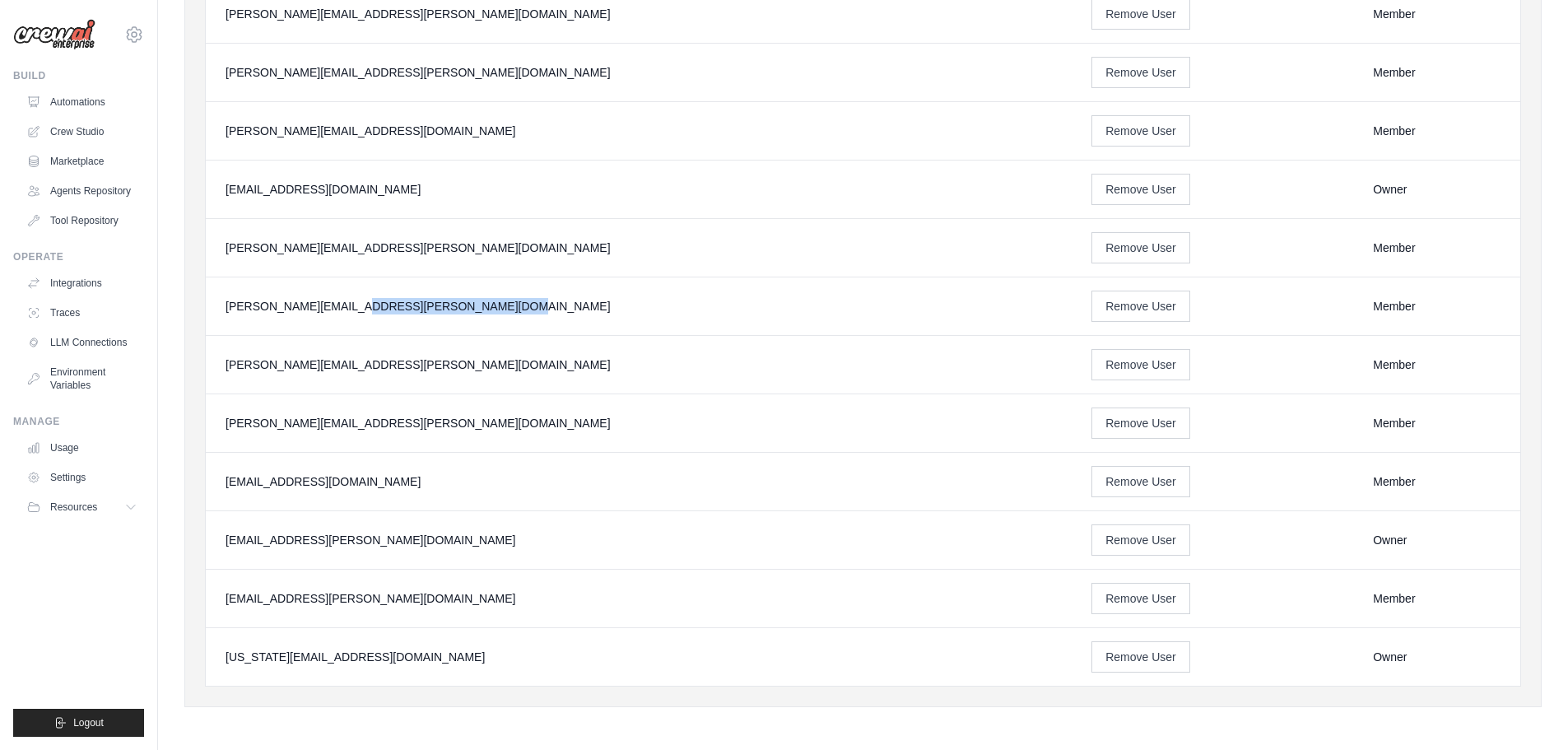
drag, startPoint x: 362, startPoint y: 311, endPoint x: 208, endPoint y: 325, distance: 154.6
click at [208, 325] on td "[PERSON_NAME][EMAIL_ADDRESS][PERSON_NAME][DOMAIN_NAME]" at bounding box center [638, 306] width 866 height 58
drag, startPoint x: 396, startPoint y: 361, endPoint x: 214, endPoint y: 367, distance: 182.1
click at [214, 367] on td "[PERSON_NAME][EMAIL_ADDRESS][PERSON_NAME][DOMAIN_NAME]" at bounding box center [638, 365] width 866 height 58
drag, startPoint x: 417, startPoint y: 417, endPoint x: 217, endPoint y: 417, distance: 200.0
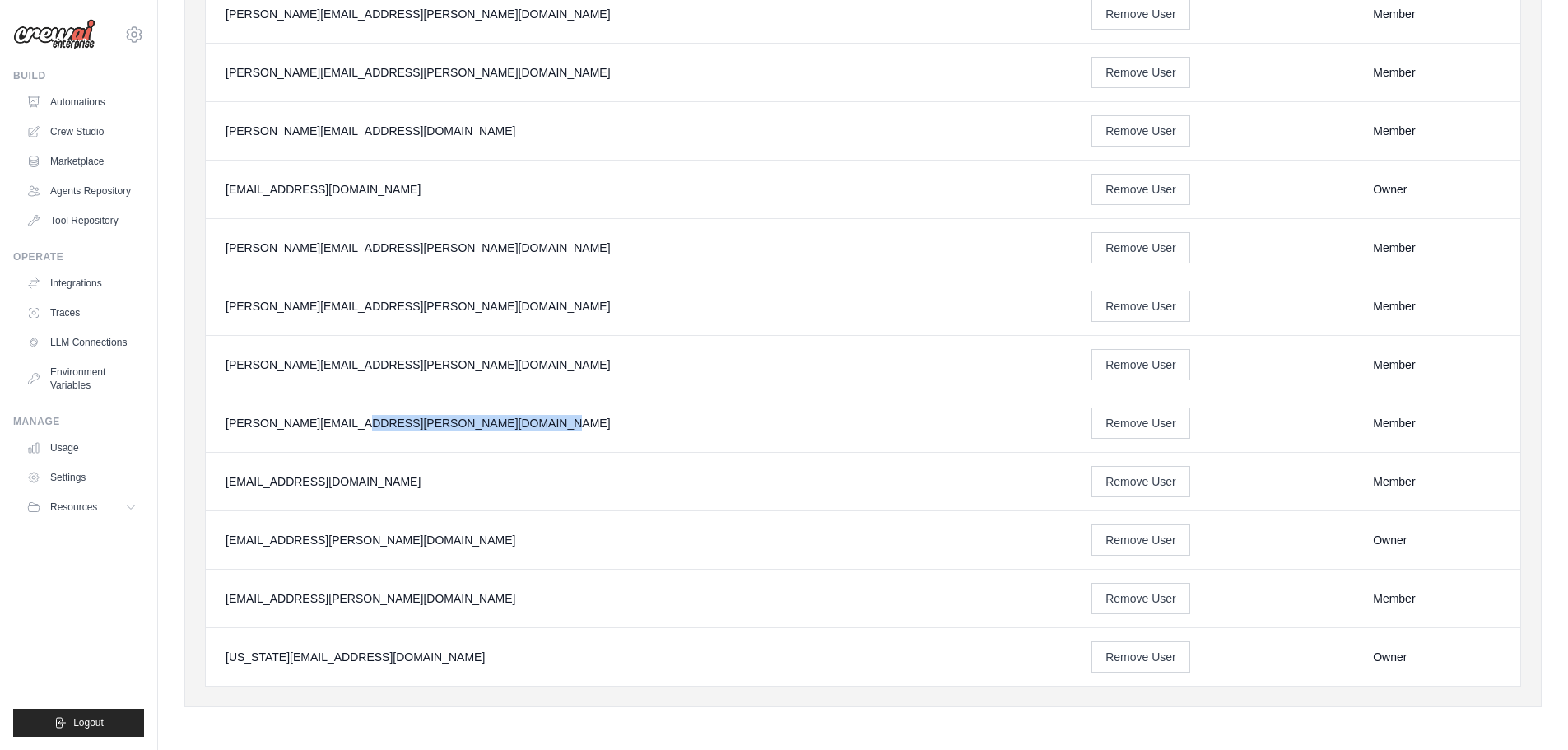
click at [217, 417] on td "[PERSON_NAME][EMAIL_ADDRESS][PERSON_NAME][DOMAIN_NAME]" at bounding box center [638, 423] width 866 height 58
drag, startPoint x: 439, startPoint y: 478, endPoint x: 214, endPoint y: 465, distance: 225.4
click at [214, 465] on td "[EMAIL_ADDRESS][DOMAIN_NAME]" at bounding box center [638, 482] width 866 height 58
drag, startPoint x: 388, startPoint y: 549, endPoint x: 211, endPoint y: 549, distance: 177.0
click at [211, 549] on td "[EMAIL_ADDRESS][PERSON_NAME][DOMAIN_NAME]" at bounding box center [638, 540] width 866 height 58
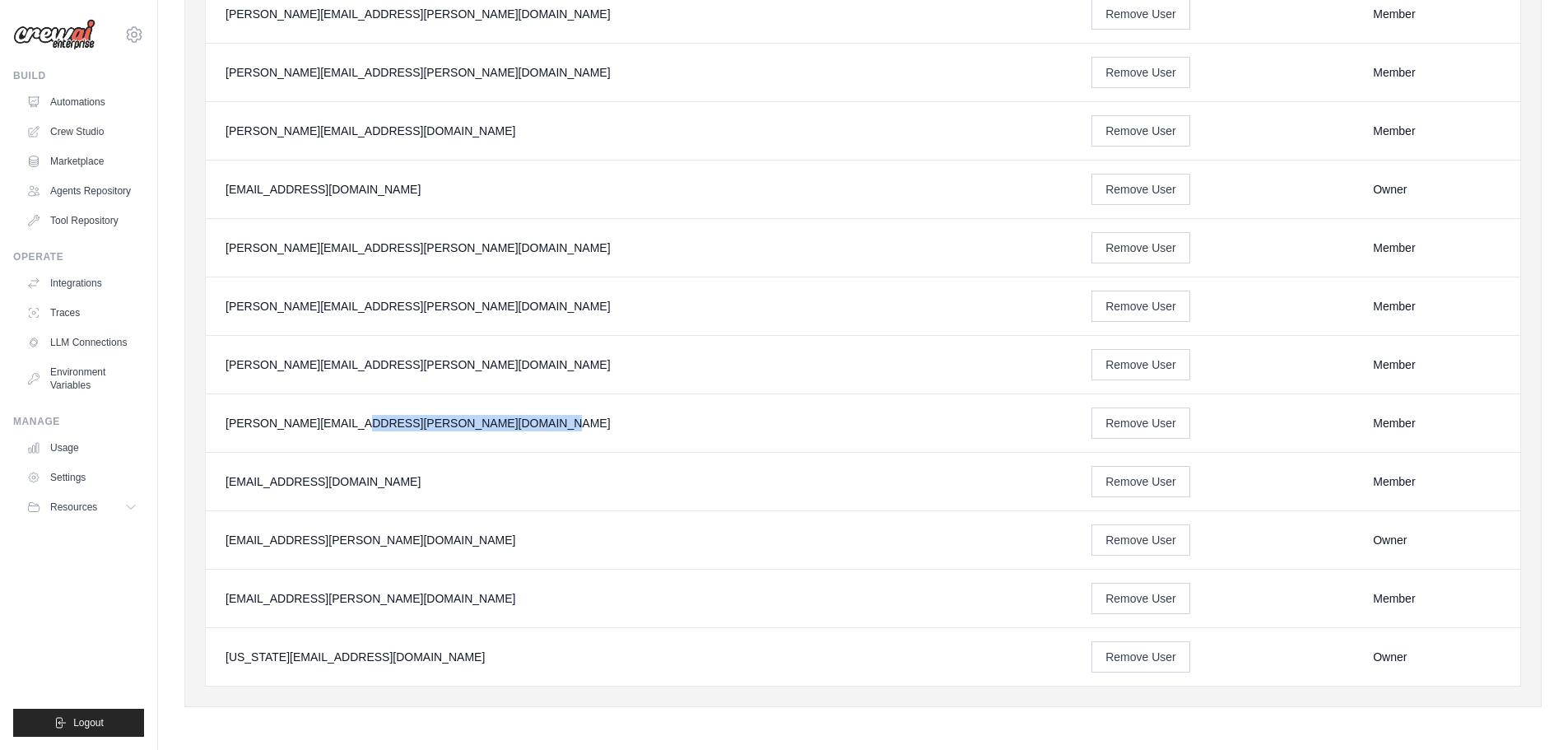
drag, startPoint x: 342, startPoint y: 607, endPoint x: 218, endPoint y: 591, distance: 125.0
click at [218, 591] on td "[EMAIL_ADDRESS][PERSON_NAME][DOMAIN_NAME]" at bounding box center [638, 599] width 866 height 58
drag, startPoint x: 390, startPoint y: 653, endPoint x: 218, endPoint y: 667, distance: 172.6
click at [218, 667] on td "[US_STATE][EMAIL_ADDRESS][DOMAIN_NAME]" at bounding box center [638, 657] width 866 height 58
